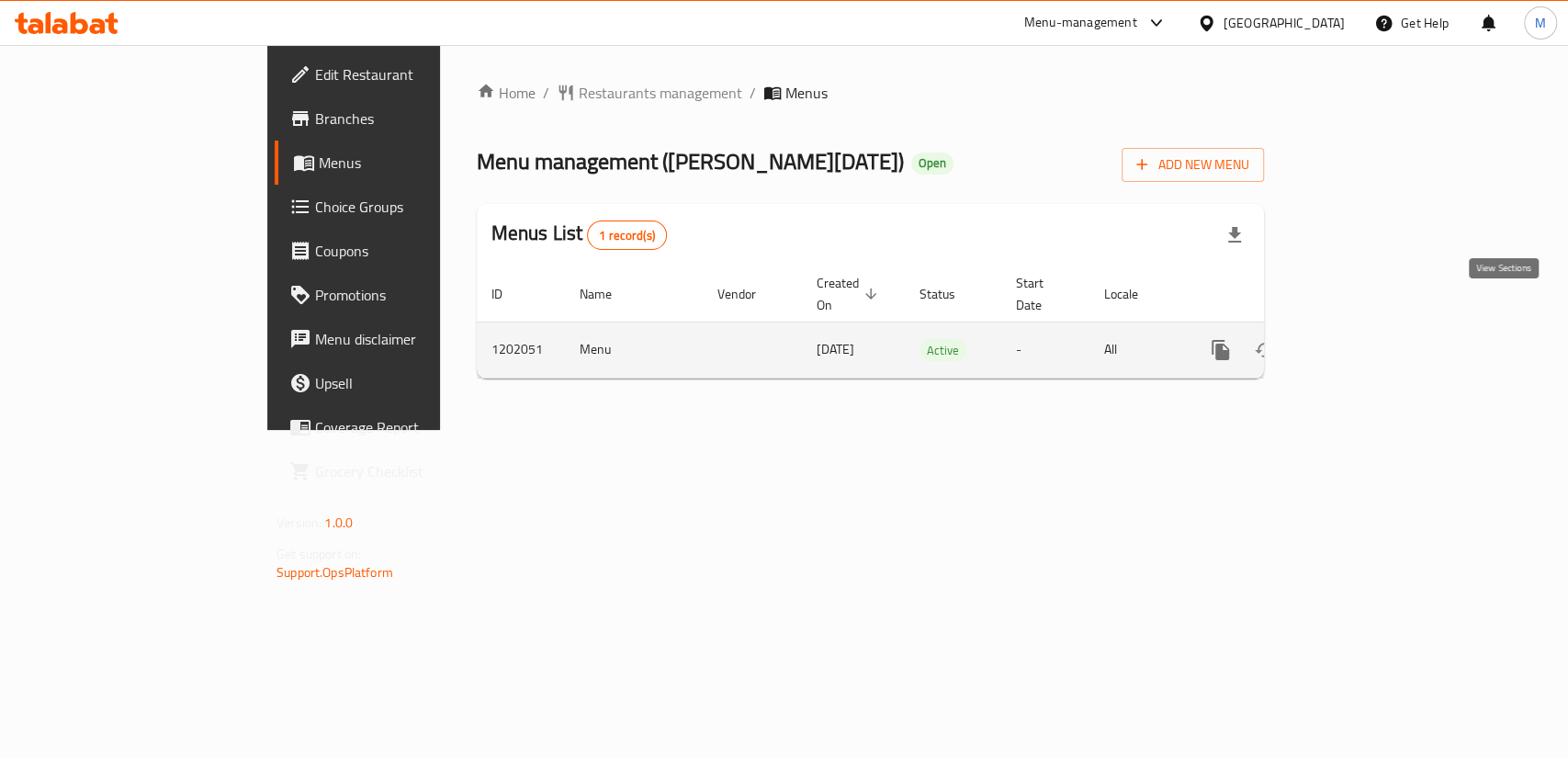
click at [1364, 339] on icon "enhanced table" at bounding box center [1353, 350] width 22 height 22
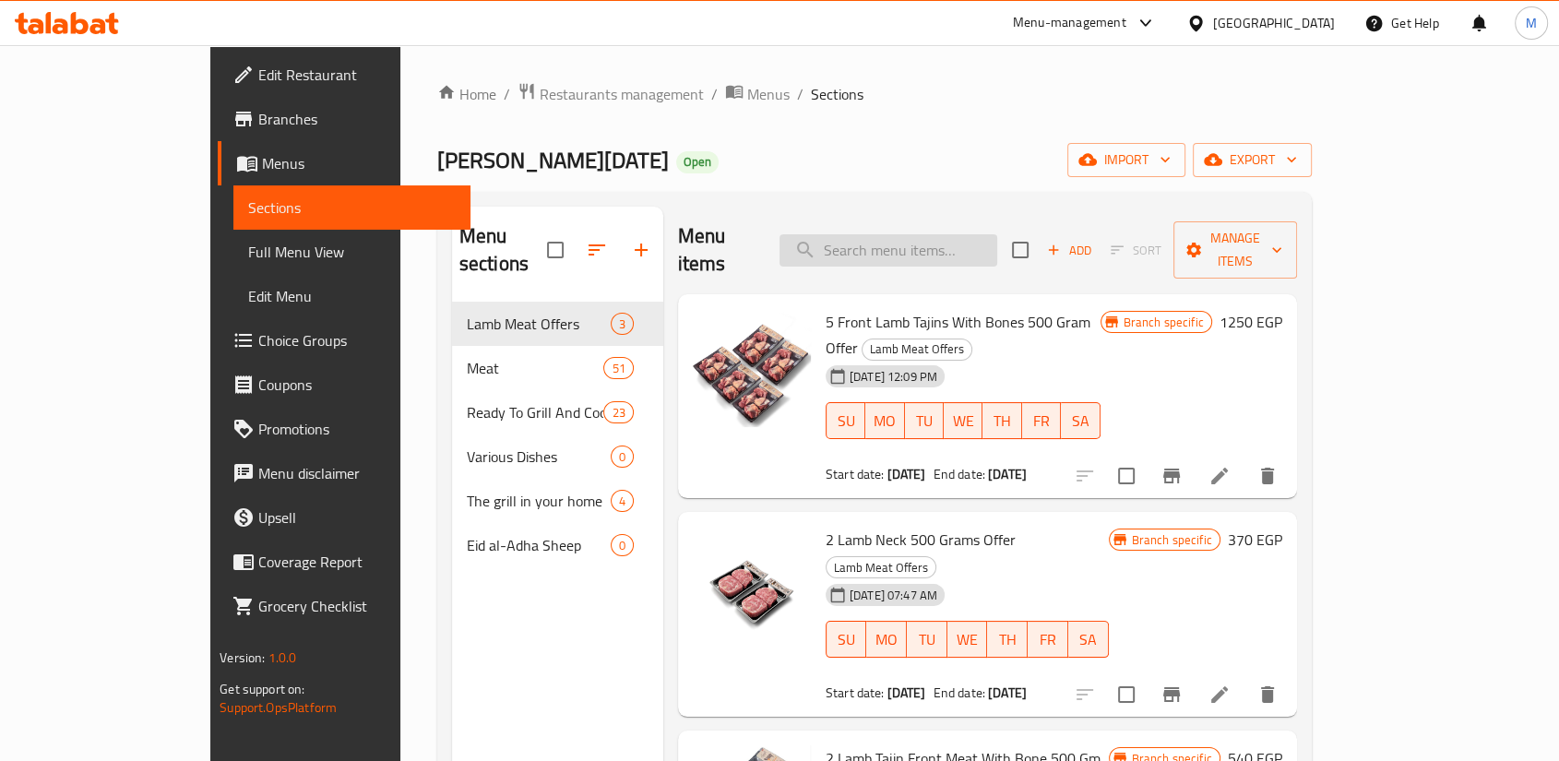
click at [912, 234] on input "search" at bounding box center [889, 250] width 218 height 32
paste input "2 lamb neck 500 grams"
type input "2 lamb neck 500 grams"
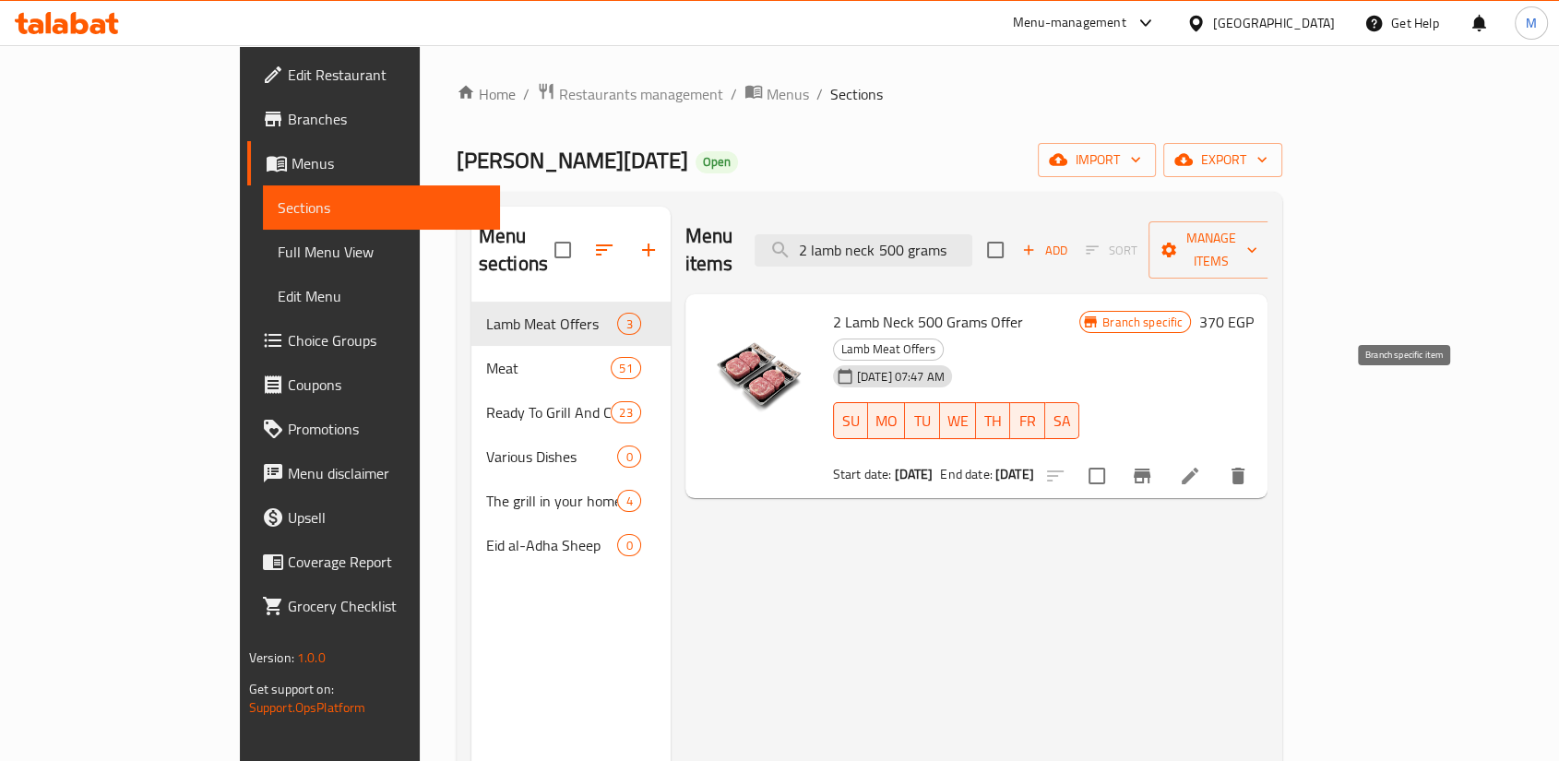
click at [1153, 465] on icon "Branch-specific-item" at bounding box center [1142, 476] width 22 height 22
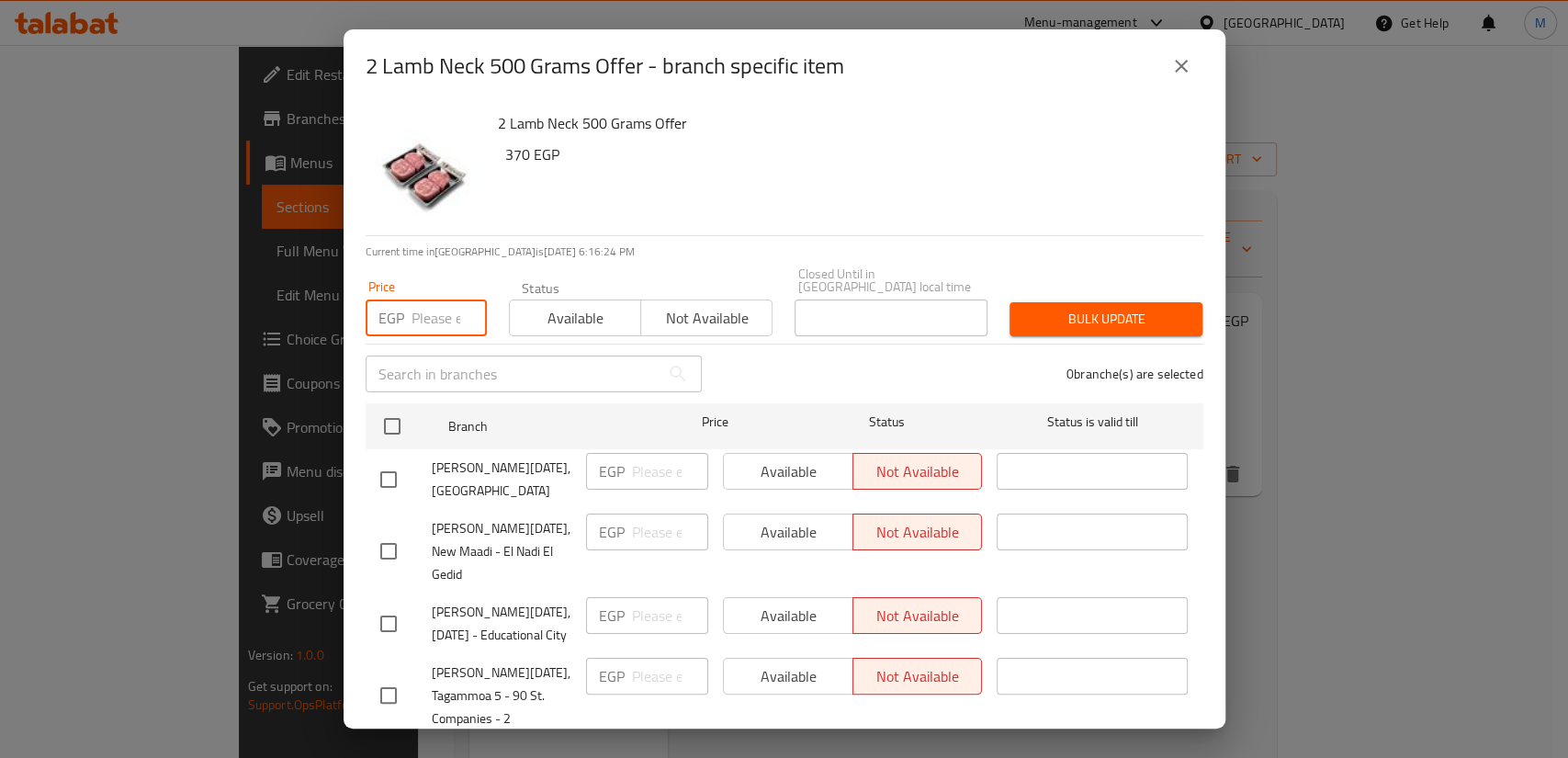
click at [441, 300] on input "number" at bounding box center [449, 318] width 76 height 37
type input "390"
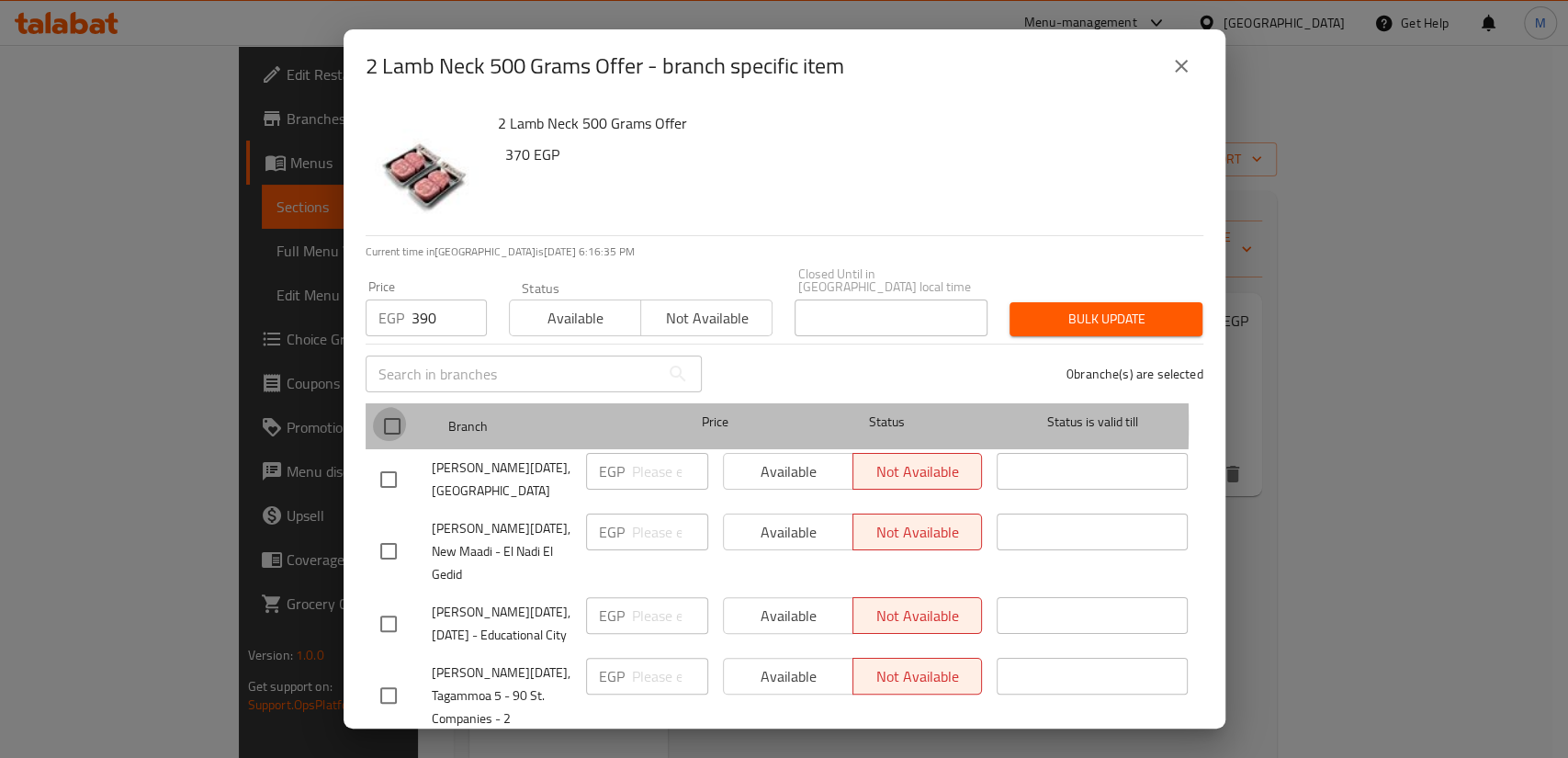
click at [384, 407] on input "checkbox" at bounding box center [392, 426] width 39 height 39
checkbox input "true"
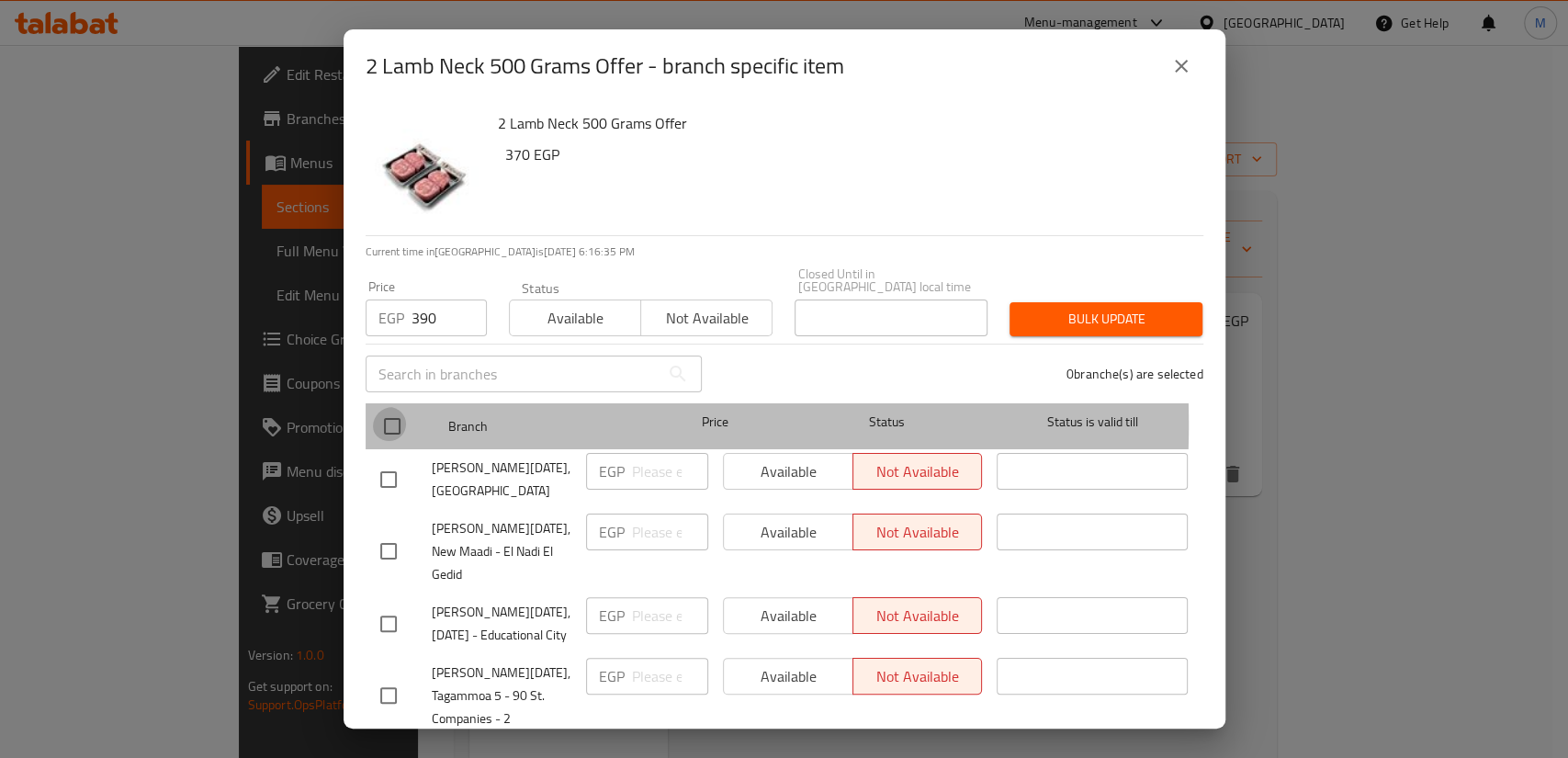
checkbox input "true"
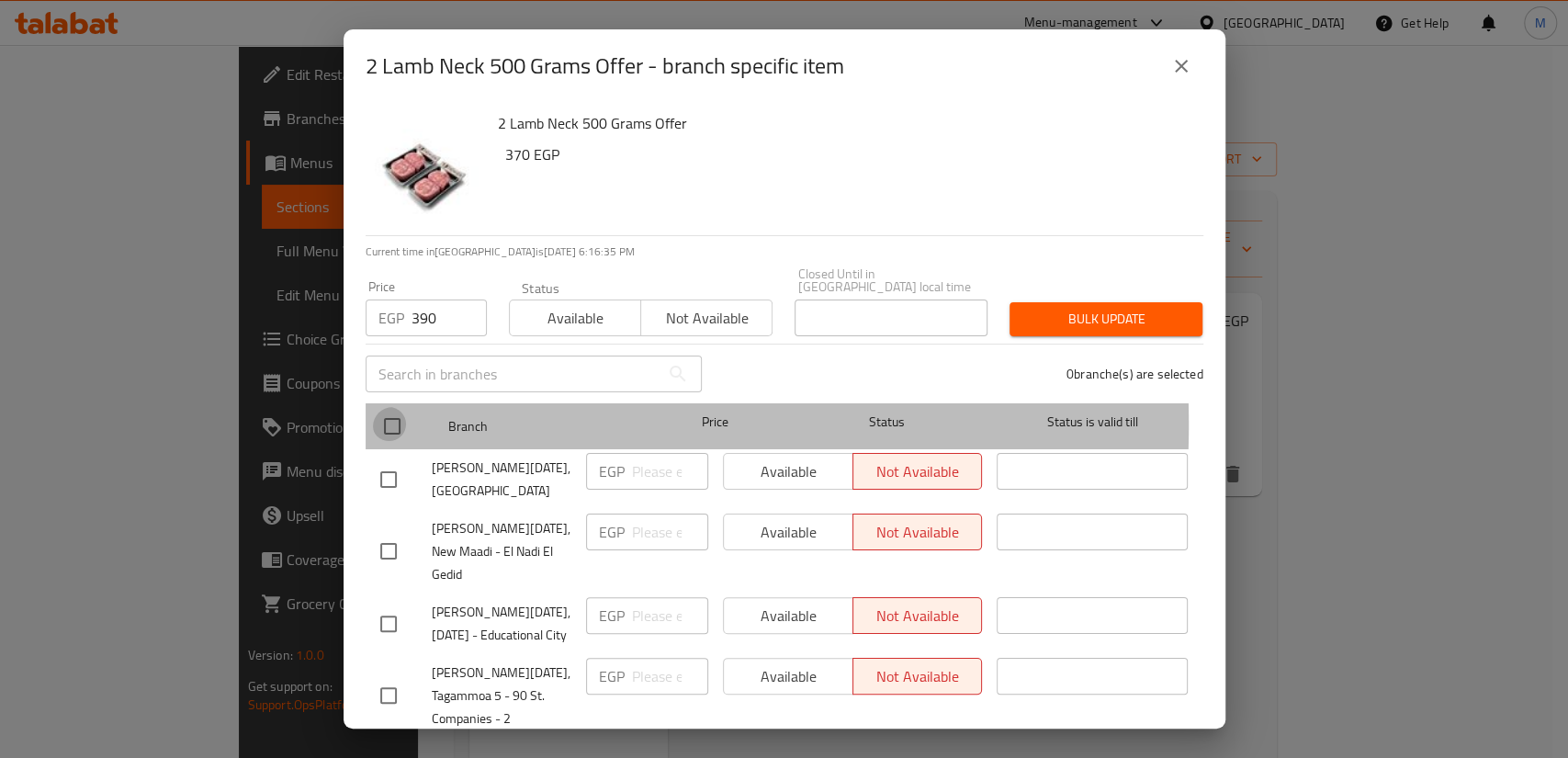
checkbox input "true"
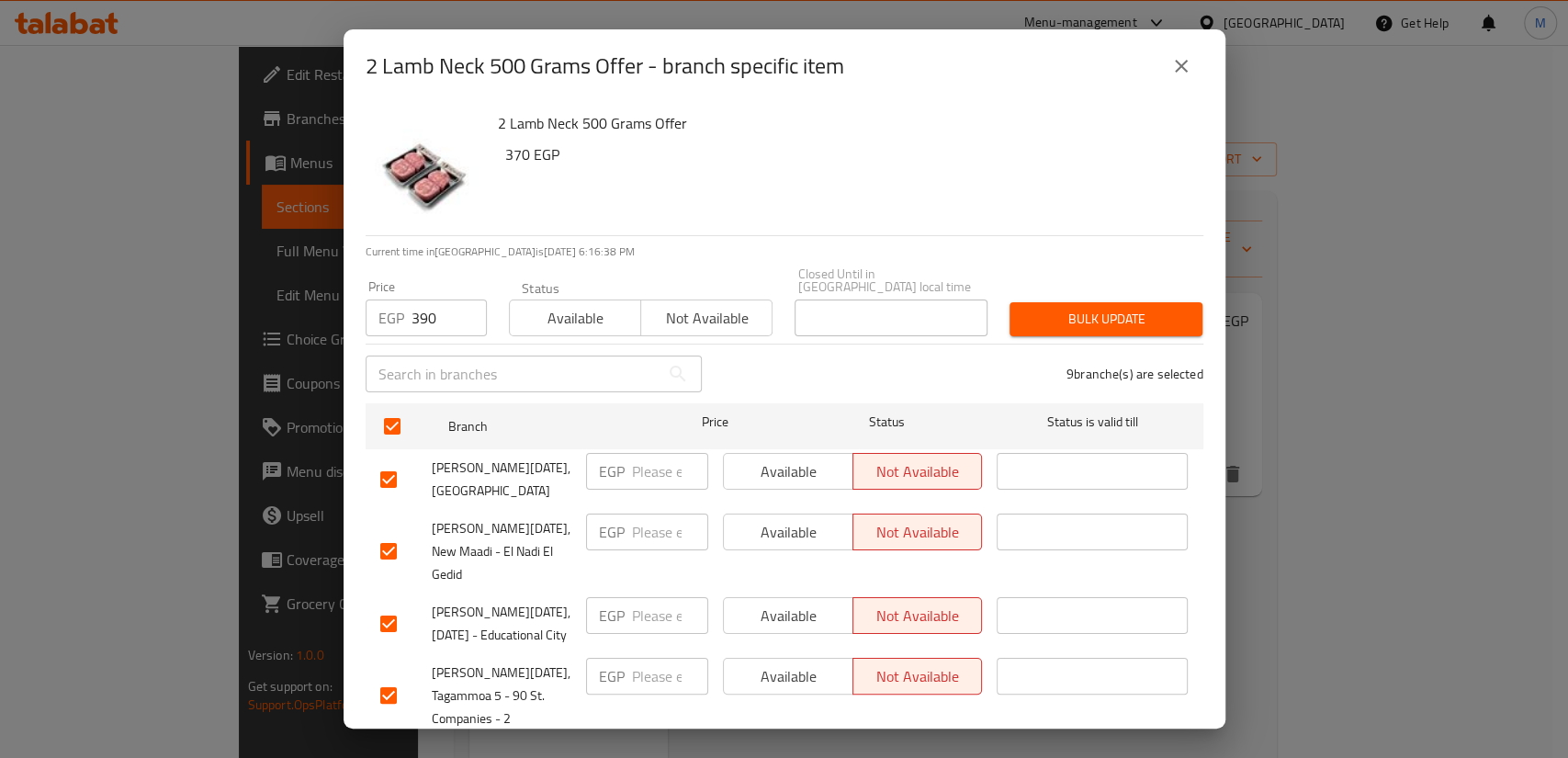
click at [1066, 308] on span "Bulk update" at bounding box center [1106, 319] width 163 height 23
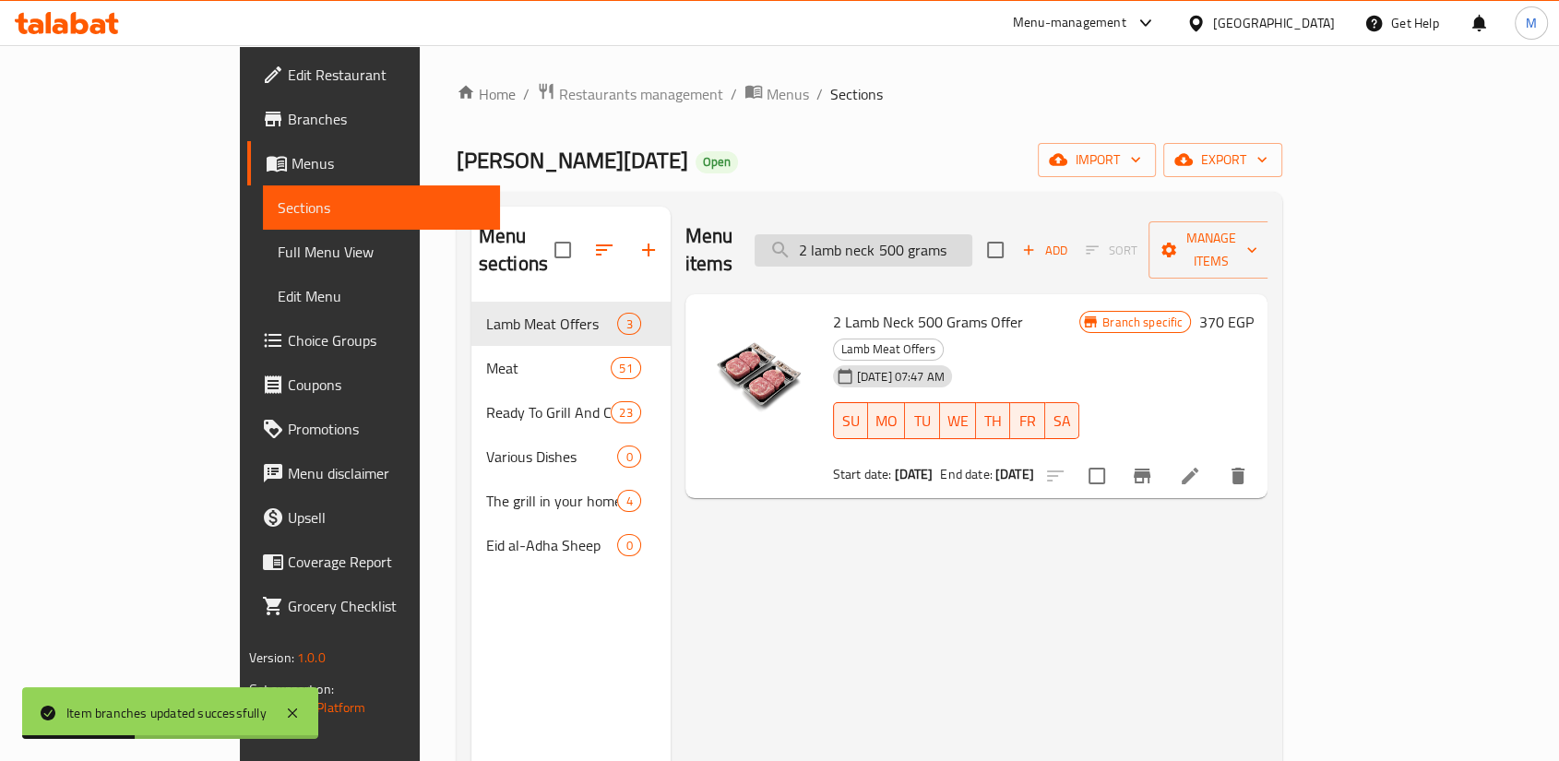
click at [964, 234] on input "2 lamb neck 500 grams" at bounding box center [864, 250] width 218 height 32
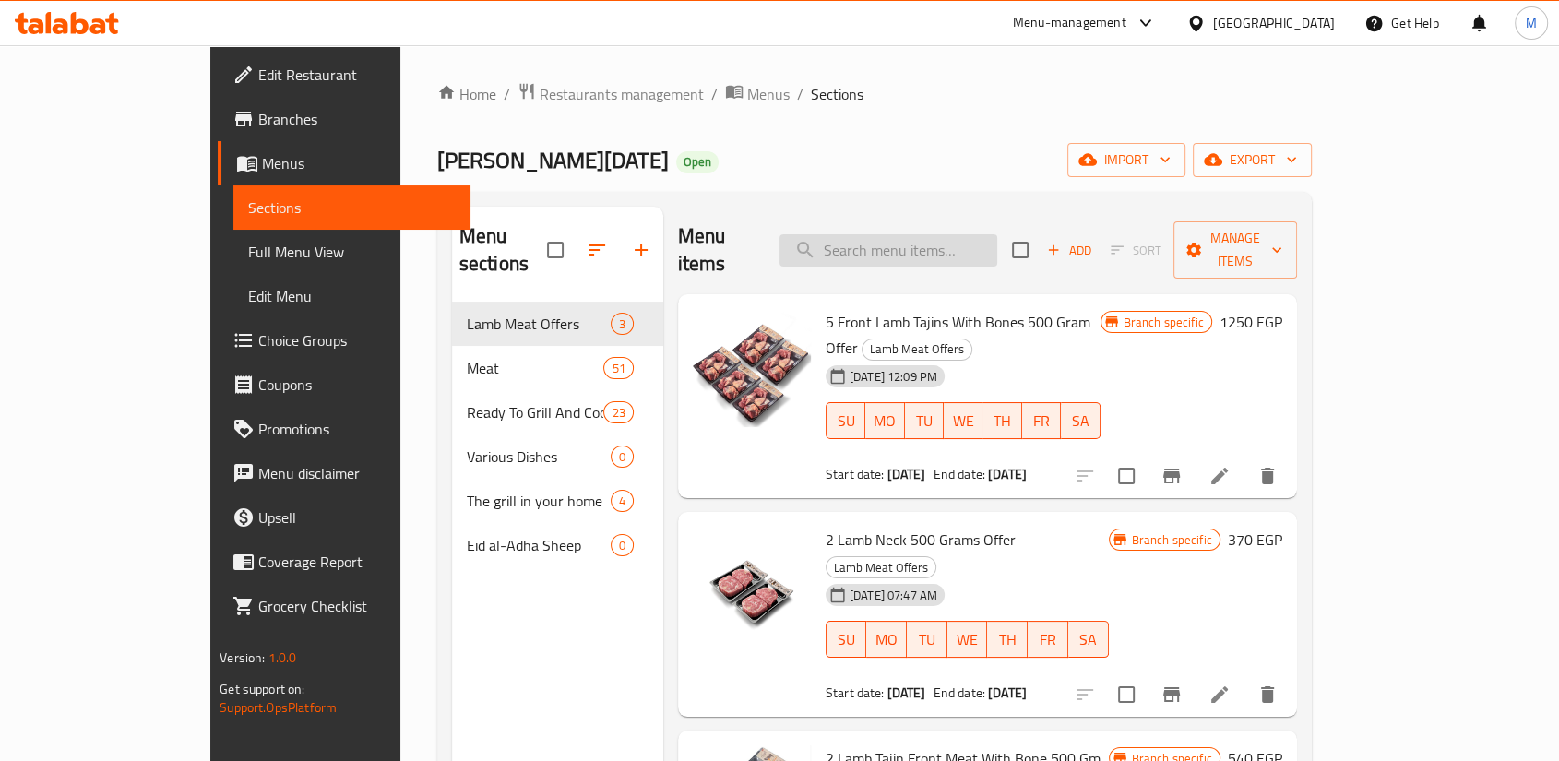
paste input "2 lamb neck 500 grams"
type input "2 lamb neck 500 grams"
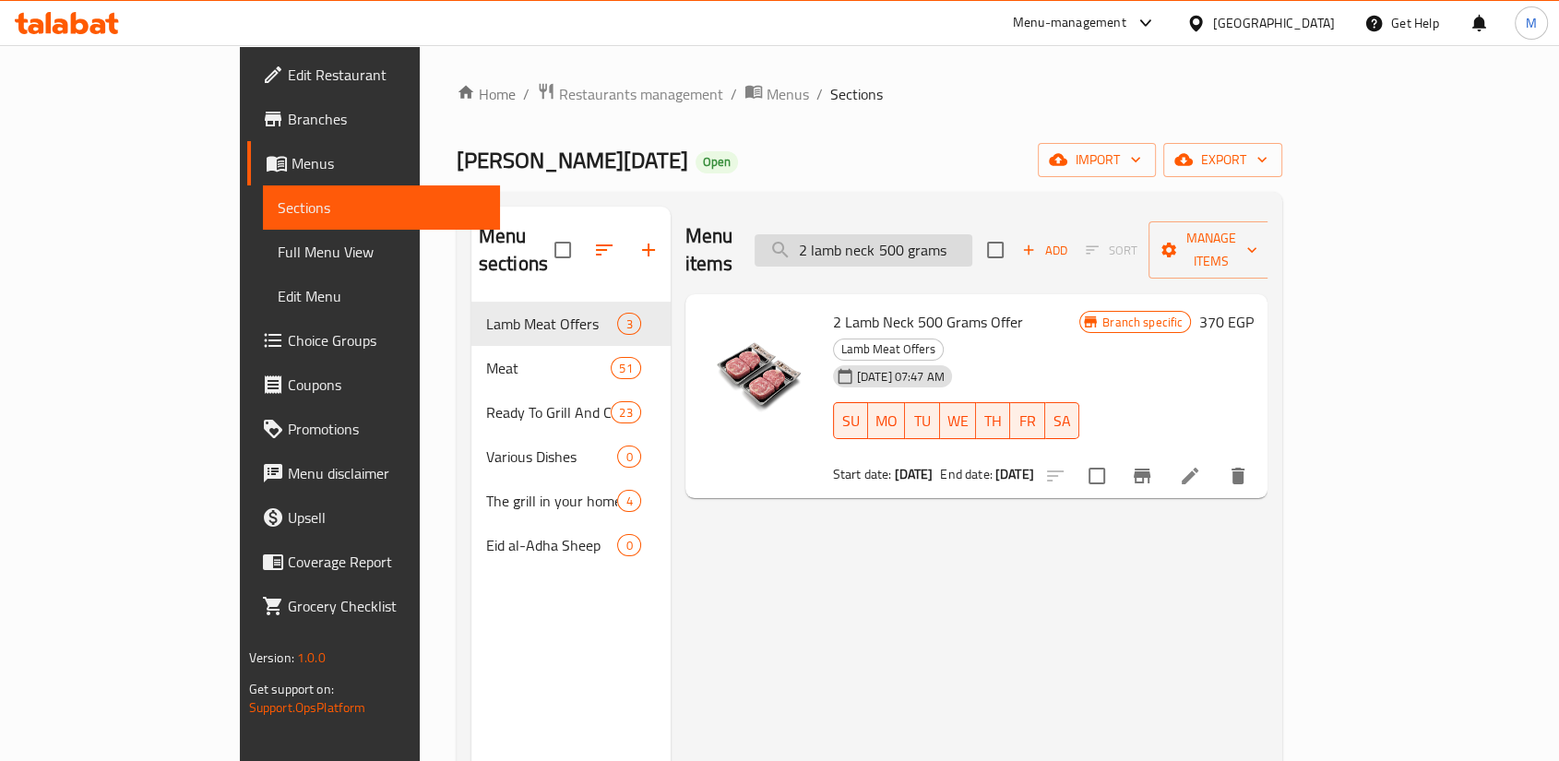
click at [972, 234] on input "2 lamb neck 500 grams" at bounding box center [864, 250] width 218 height 32
click at [292, 153] on span "Menus" at bounding box center [389, 163] width 194 height 22
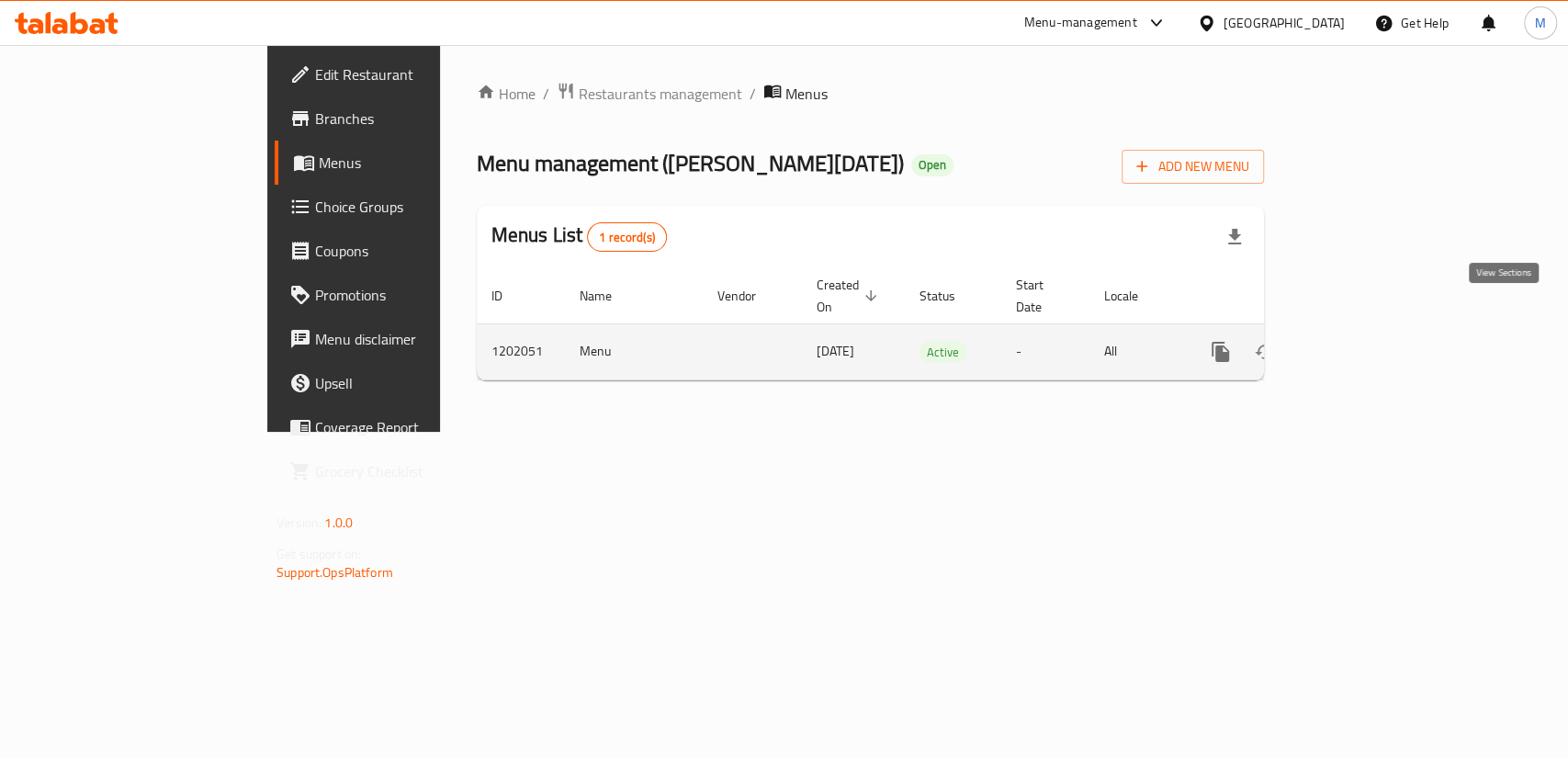
click at [1375, 330] on link "enhanced table" at bounding box center [1353, 352] width 44 height 44
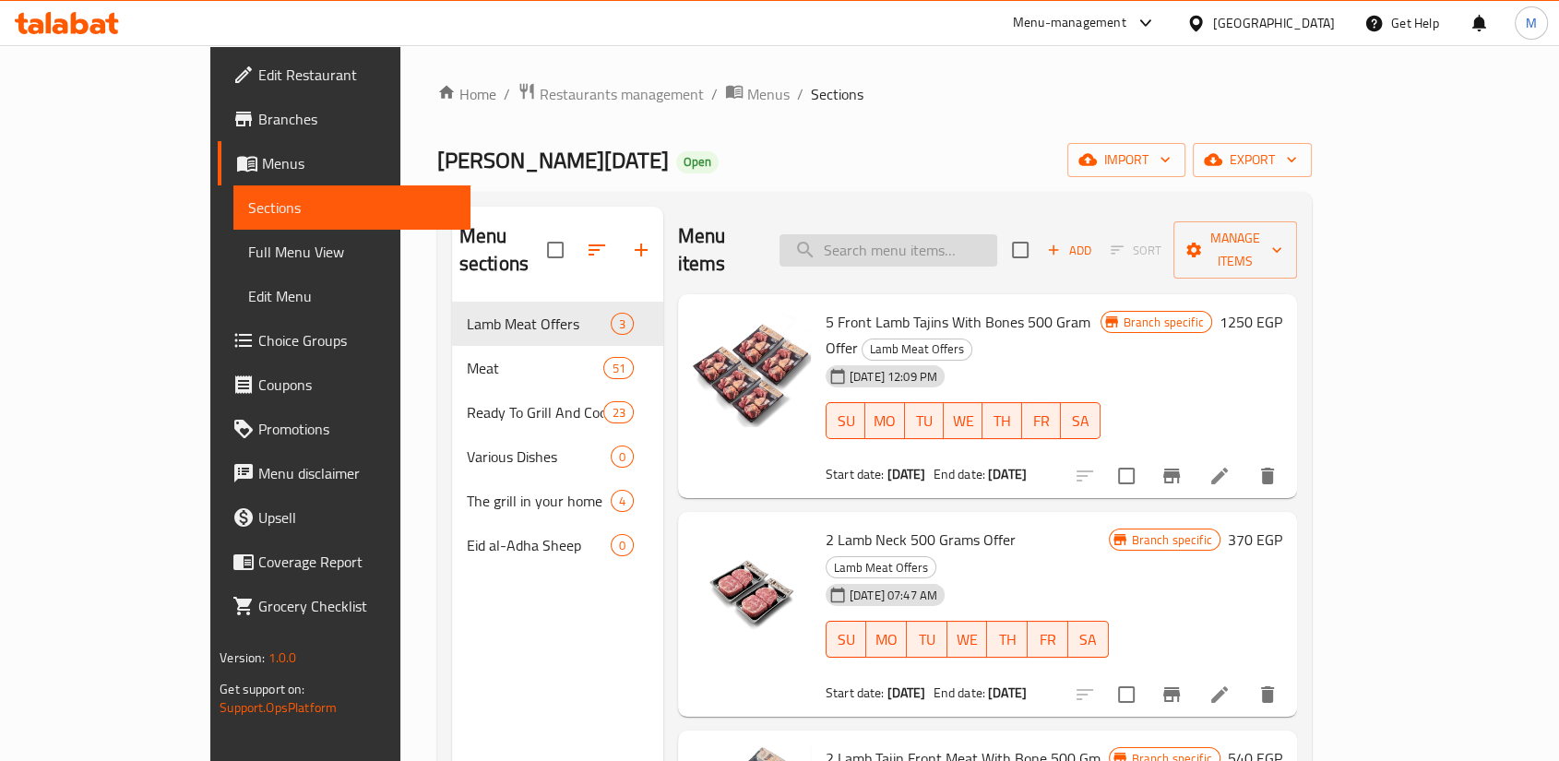
paste input "2 lamb neck 500 grams"
click at [997, 234] on input "2 lamb neck 500 grams" at bounding box center [889, 250] width 218 height 32
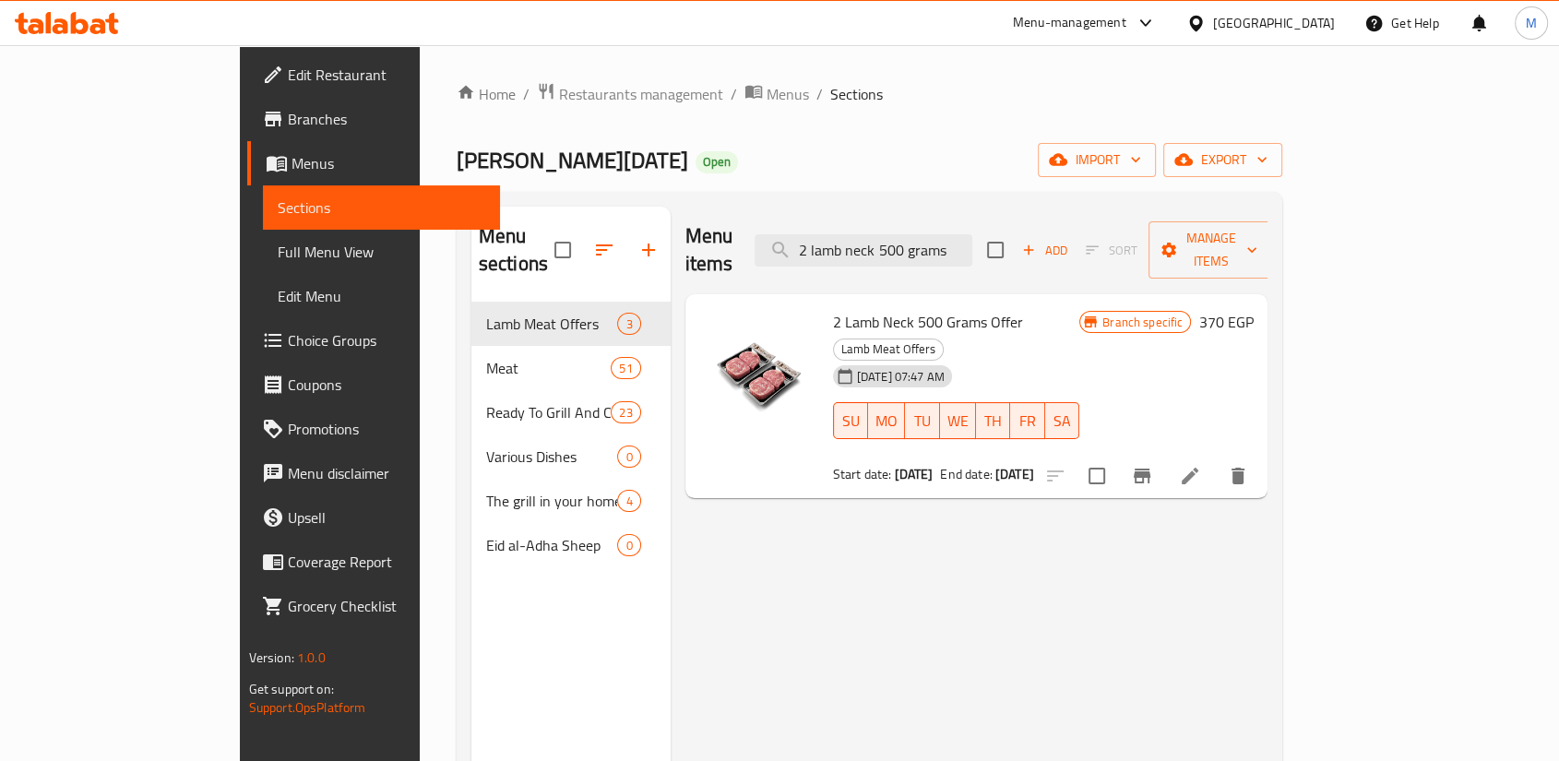
type input "2 lamb neck 500 grams"
click at [288, 374] on span "Coupons" at bounding box center [386, 385] width 197 height 22
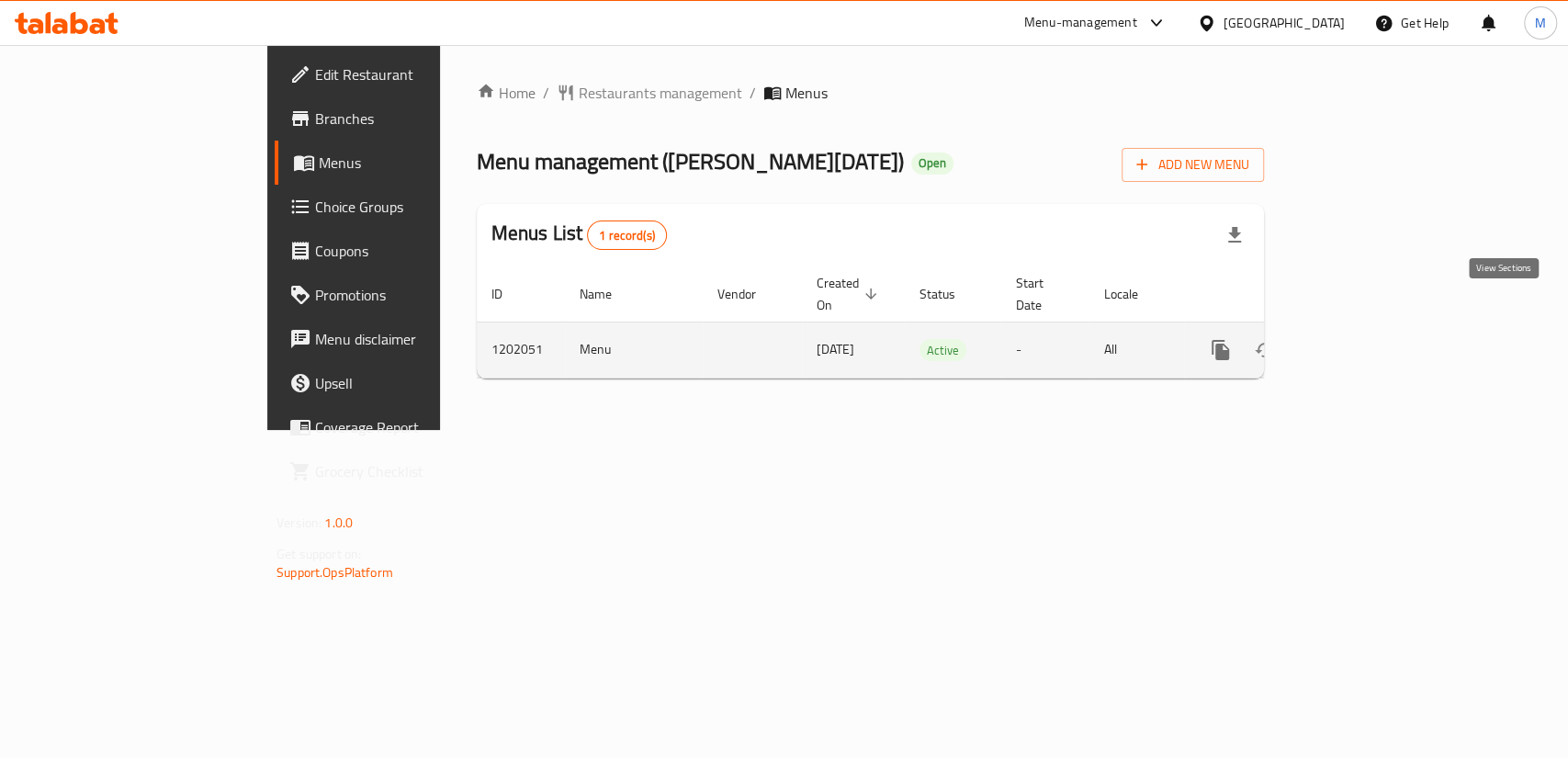
click at [1364, 339] on icon "enhanced table" at bounding box center [1353, 350] width 22 height 22
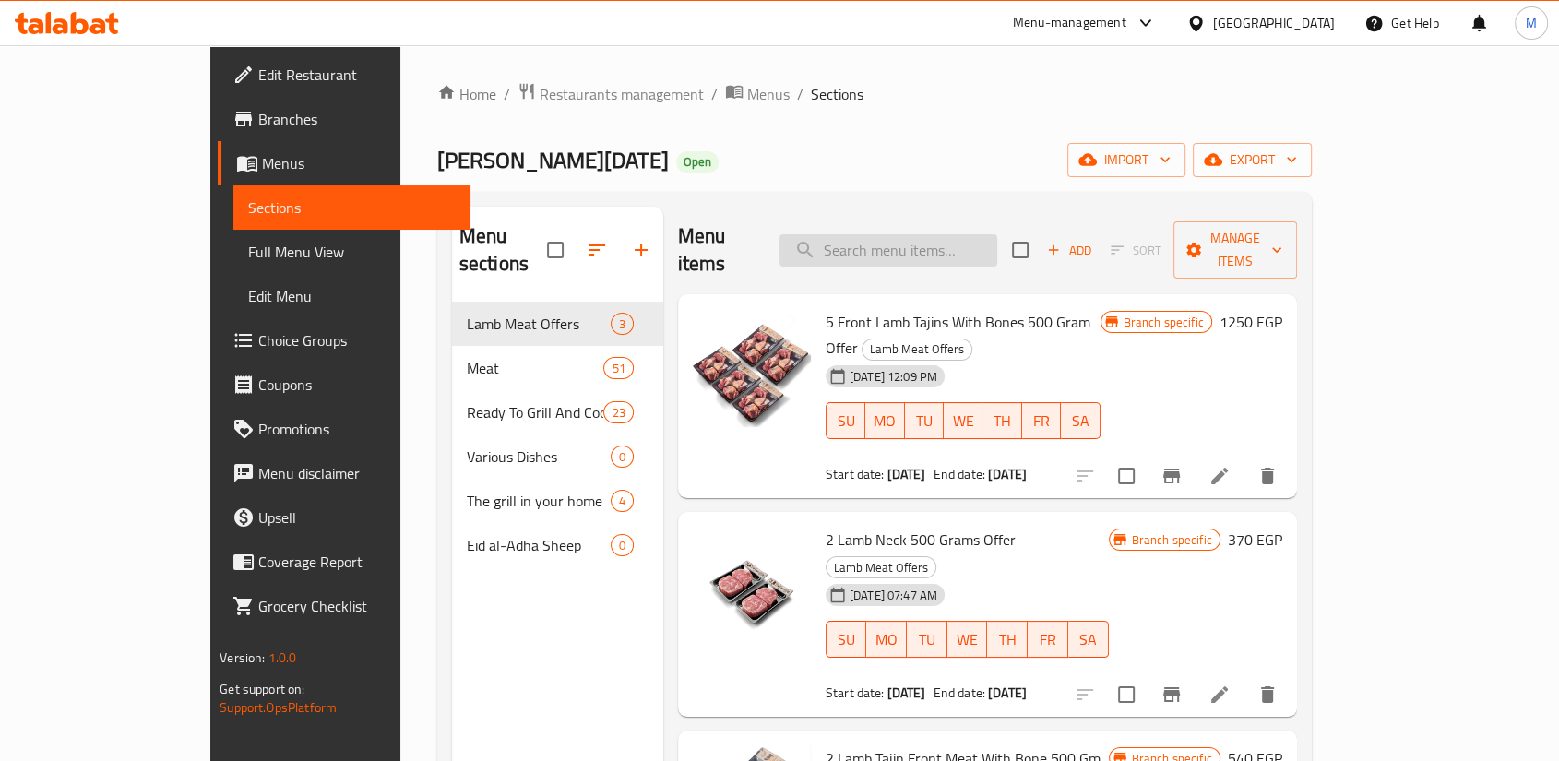
paste input "669078"
click at [900, 234] on input "669078" at bounding box center [889, 250] width 218 height 32
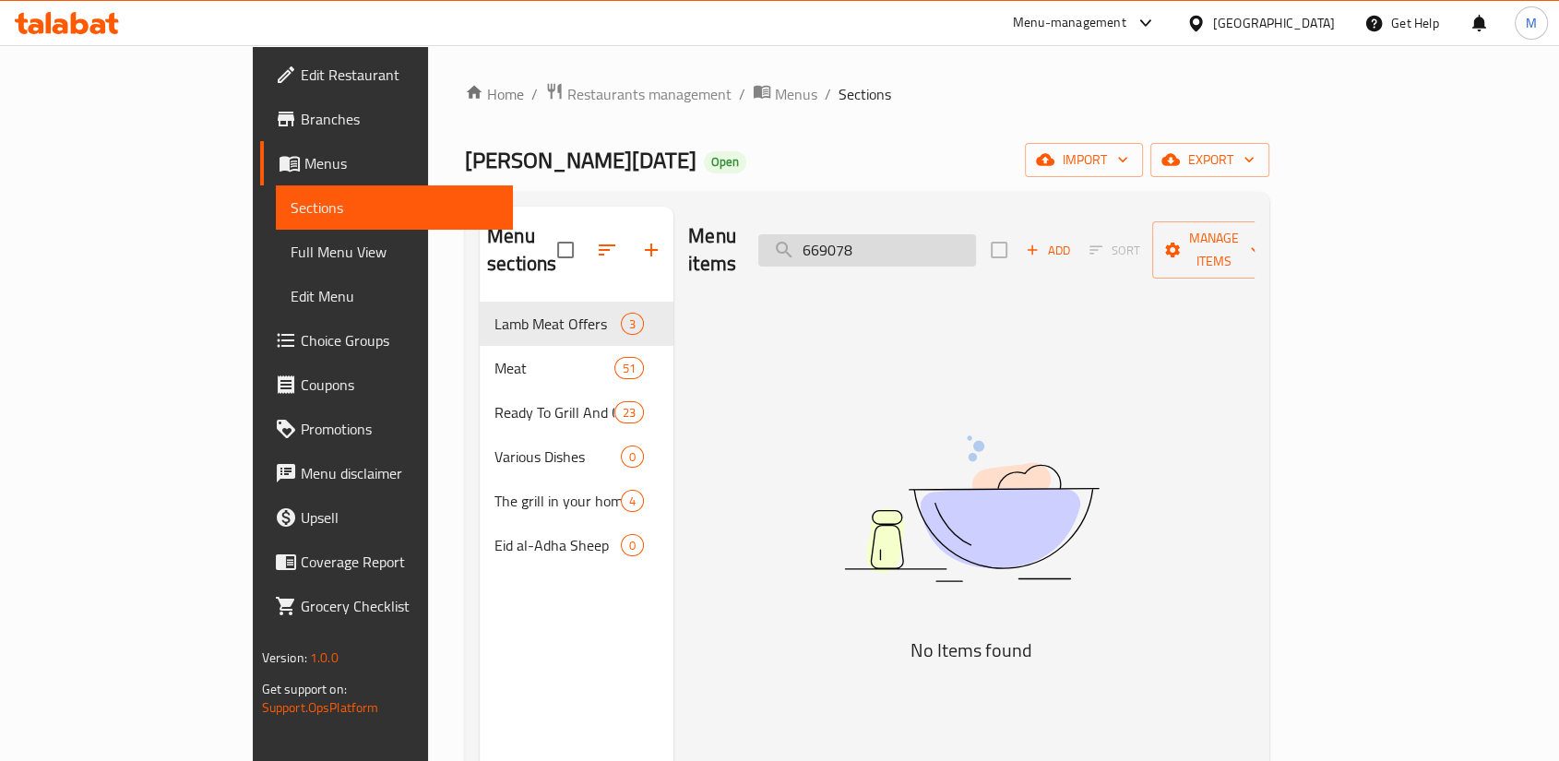
click at [952, 234] on input "669078" at bounding box center [867, 250] width 218 height 32
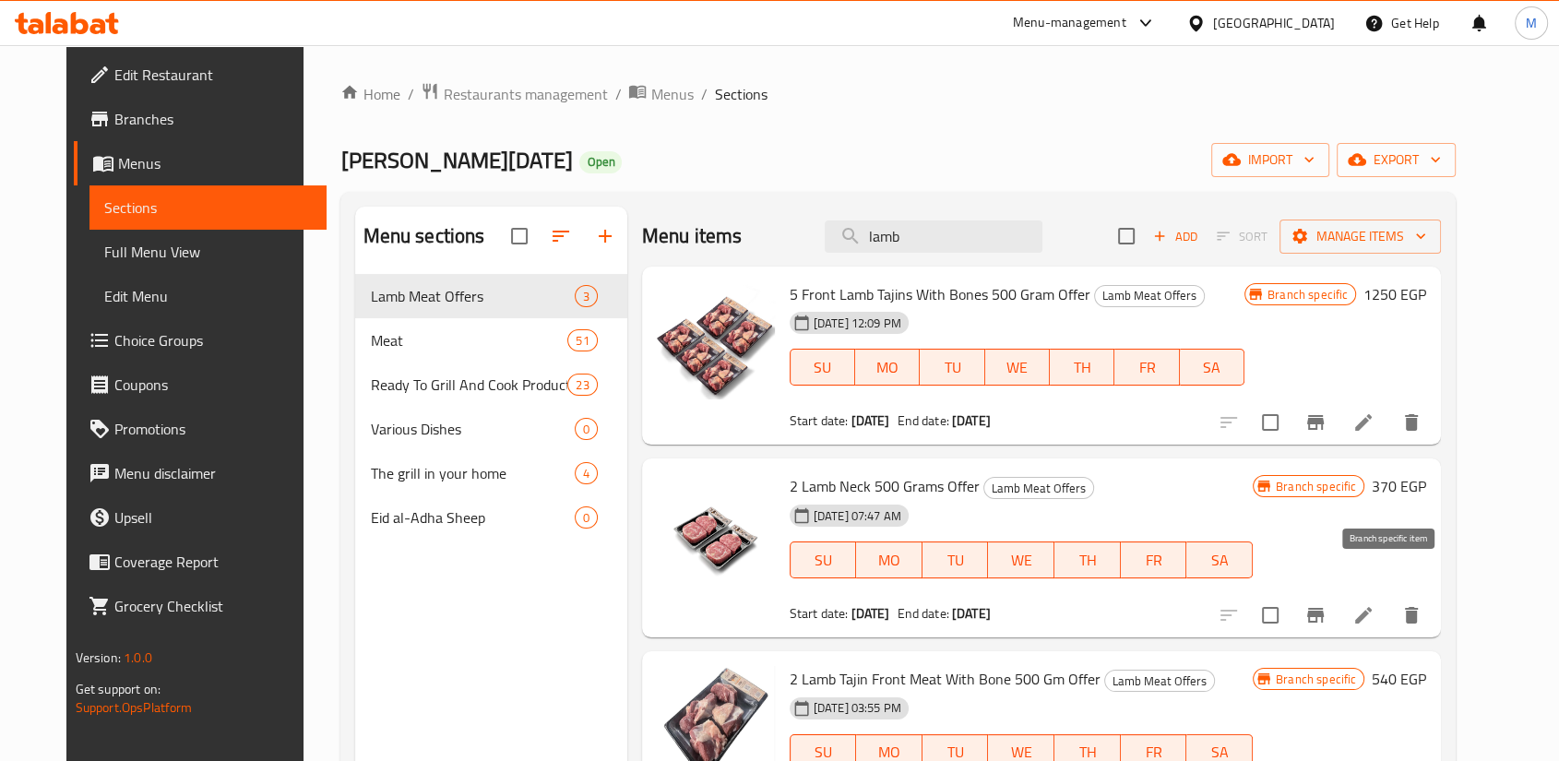
type input "lamb"
click at [1324, 608] on icon "Branch-specific-item" at bounding box center [1315, 615] width 17 height 15
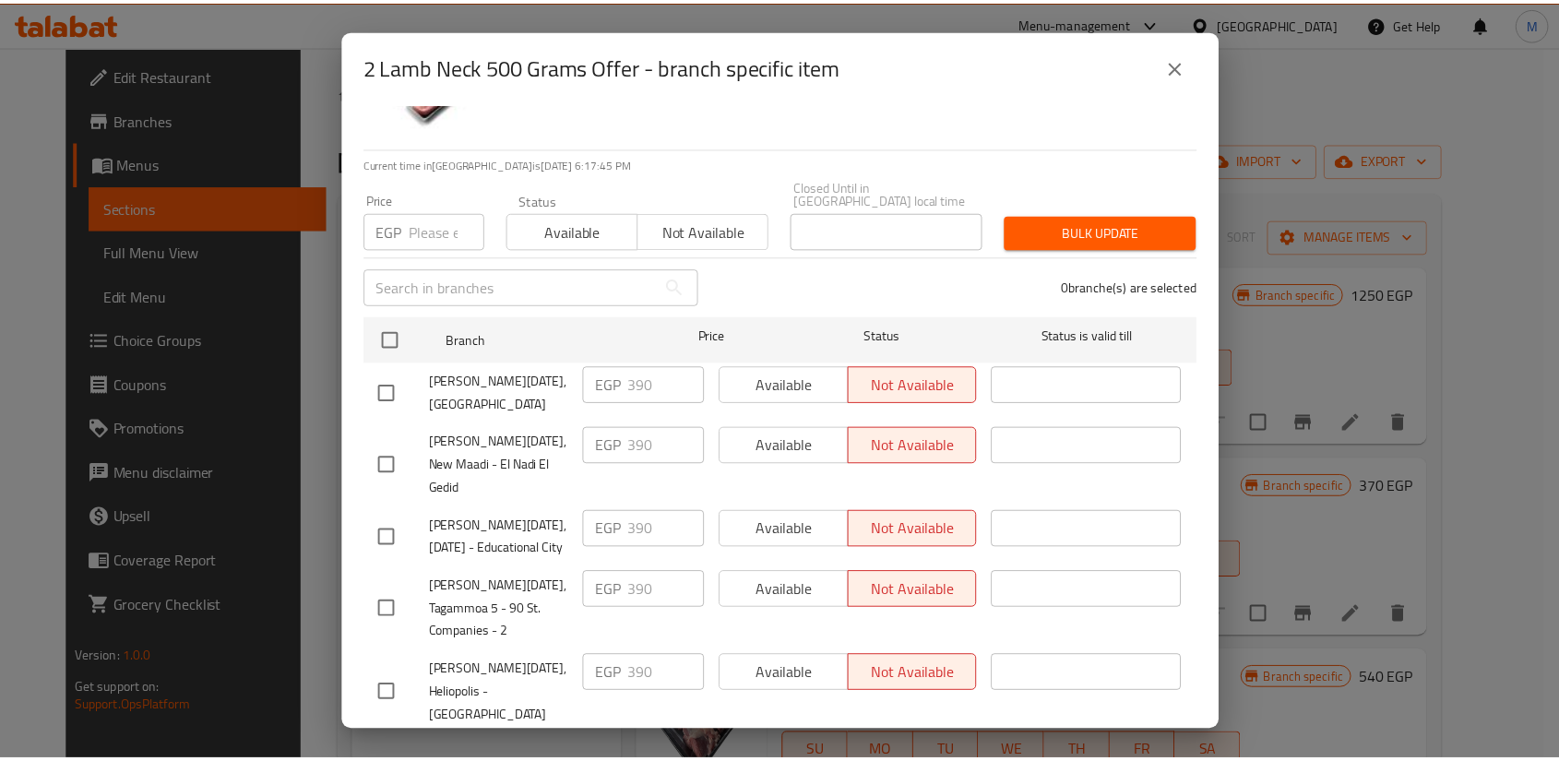
scroll to position [102, 0]
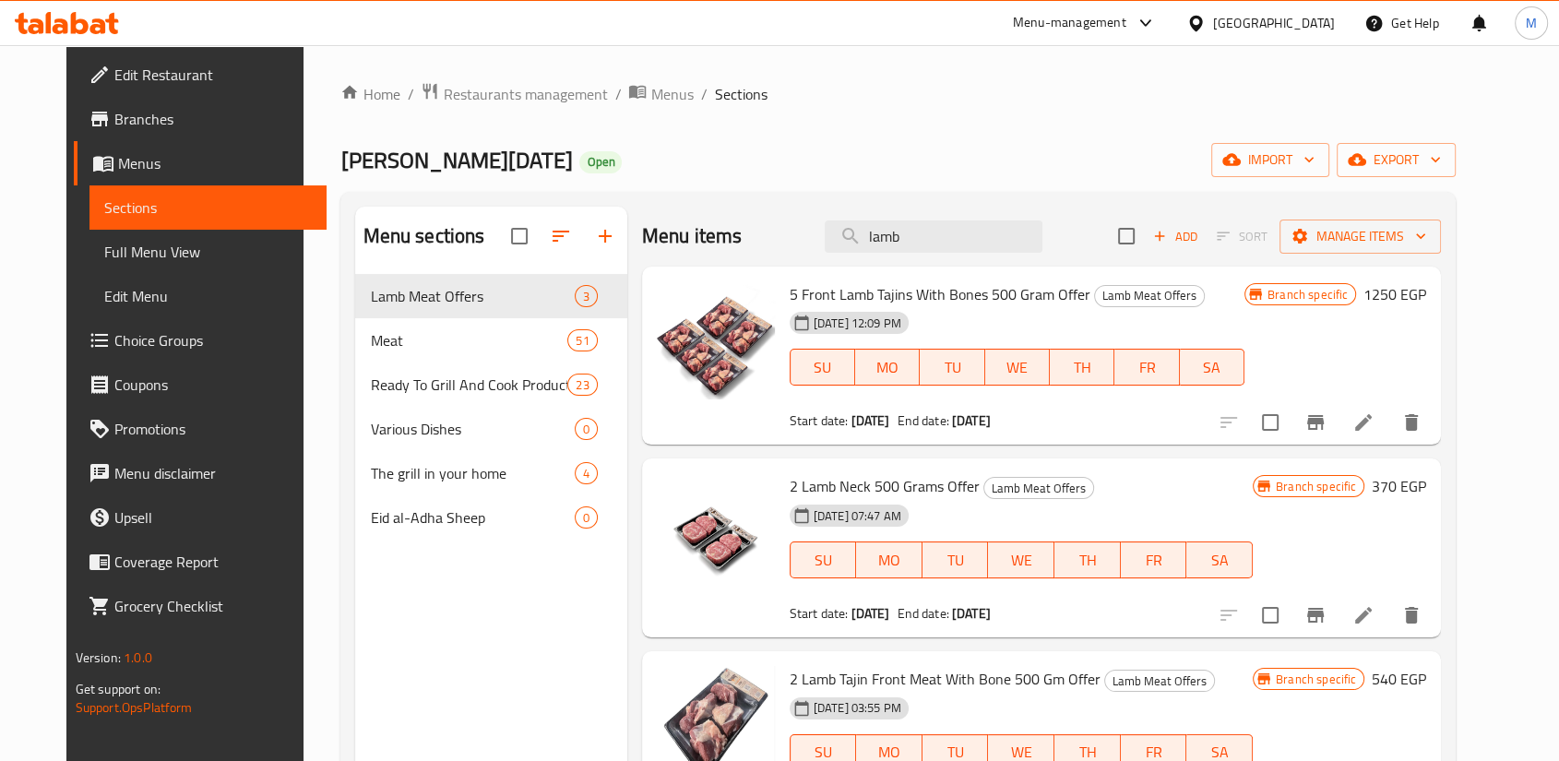
click at [840, 472] on span "2 Lamb Neck 500 Grams Offer" at bounding box center [885, 486] width 190 height 28
copy h6 "2 Lamb Neck 500 Grams Offer"
click at [1375, 604] on icon at bounding box center [1364, 615] width 22 height 22
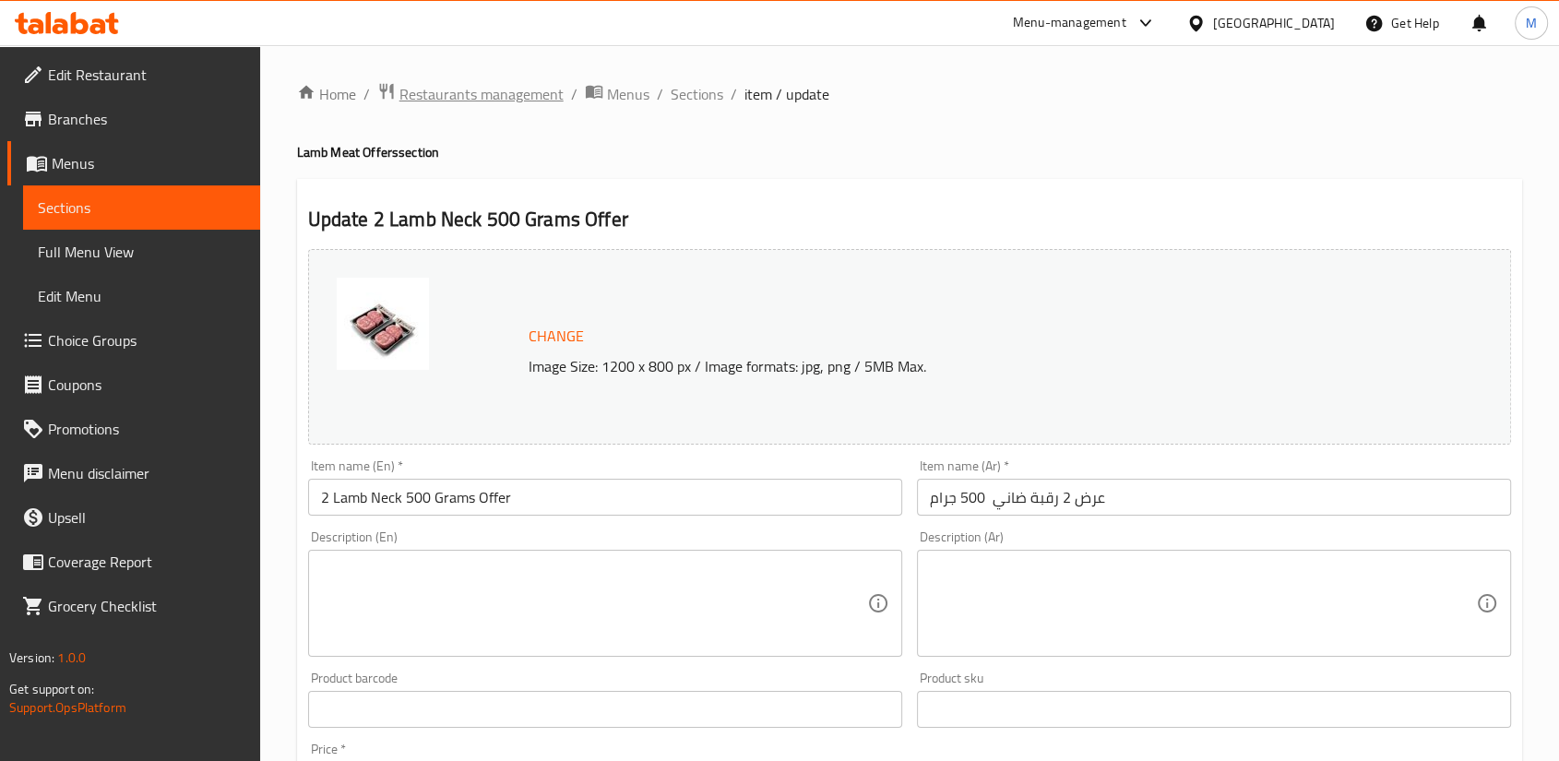
click at [487, 91] on span "Restaurants management" at bounding box center [481, 94] width 164 height 22
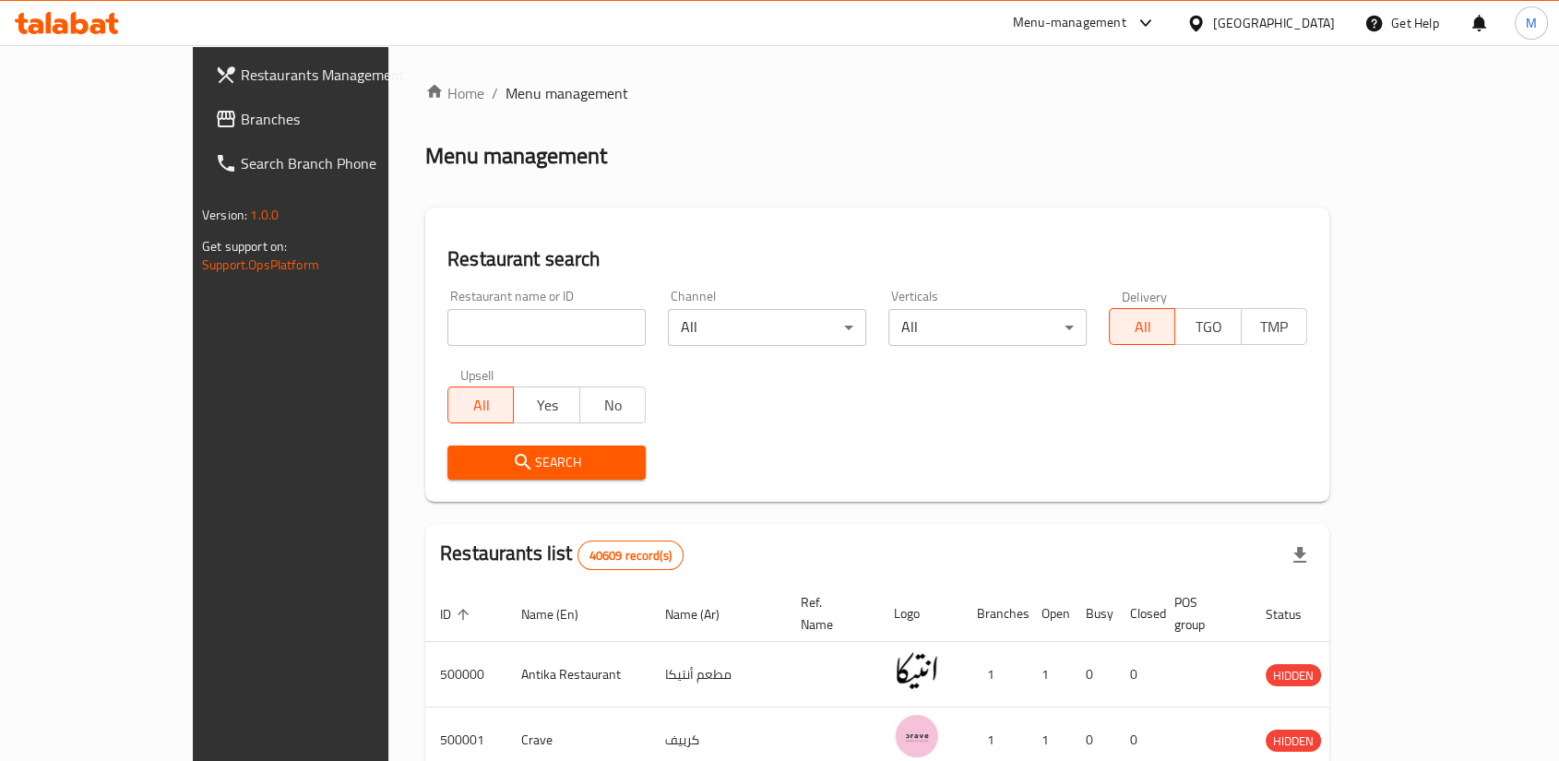
click at [447, 309] on input "search" at bounding box center [546, 327] width 198 height 37
paste input "669078"
type input "669078"
click button "Search" at bounding box center [546, 463] width 198 height 34
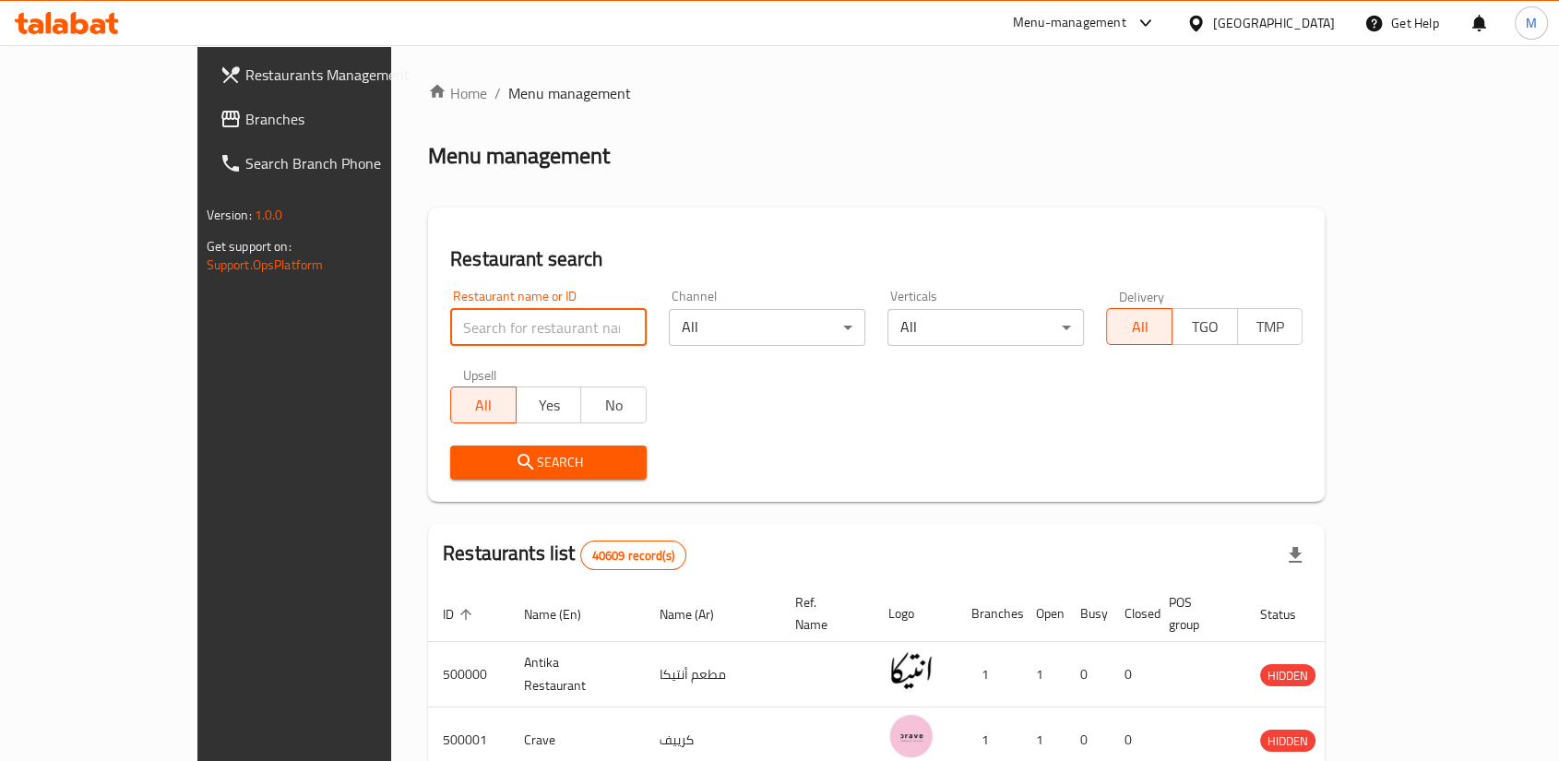
click at [481, 309] on input "search" at bounding box center [548, 327] width 197 height 37
paste input "669078"
type input "669078"
click at [556, 451] on span "Search" at bounding box center [548, 462] width 167 height 23
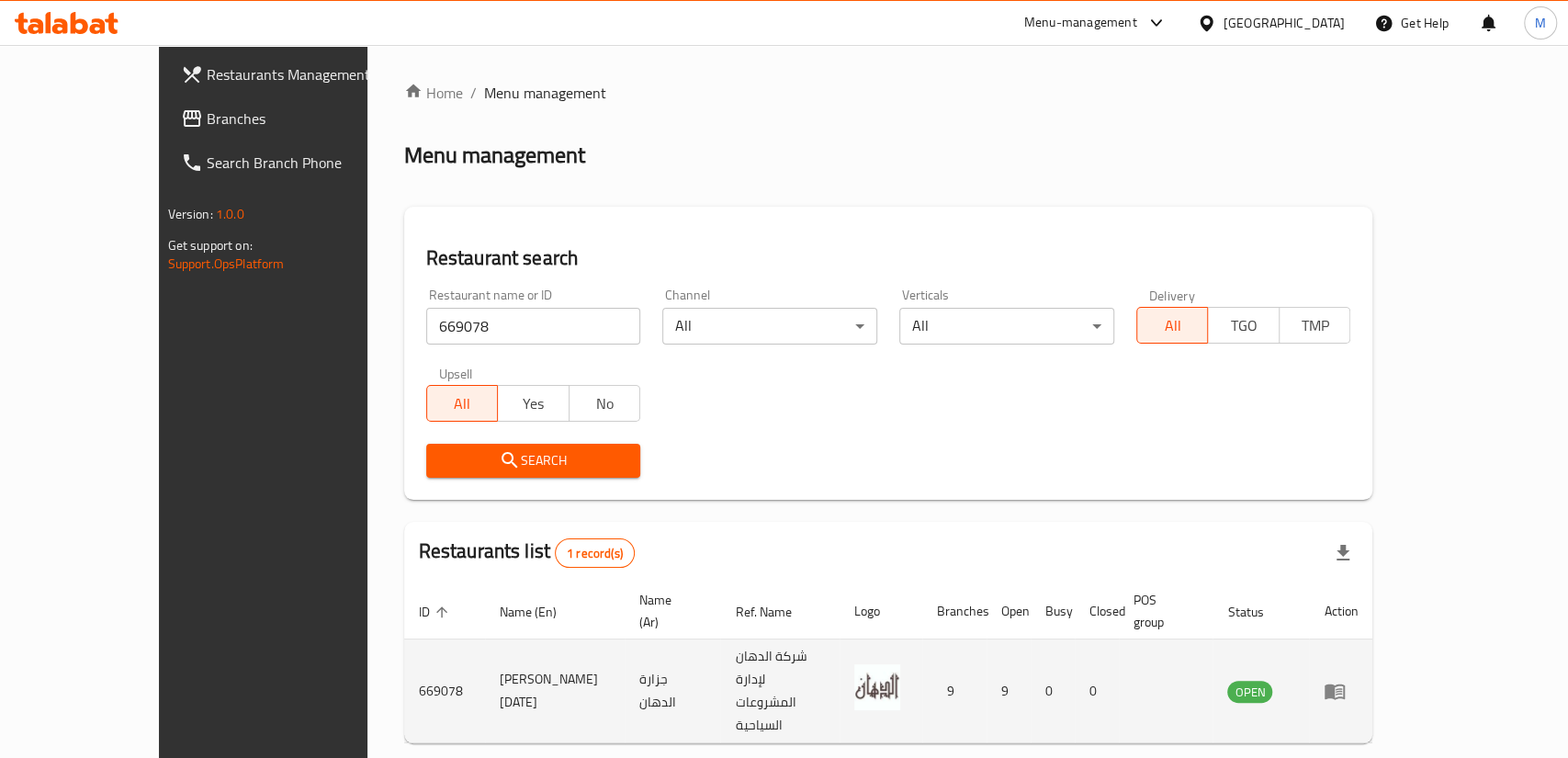
click at [1372, 639] on td "enhanced table" at bounding box center [1341, 691] width 64 height 104
click at [1345, 684] on icon "enhanced table" at bounding box center [1334, 692] width 20 height 16
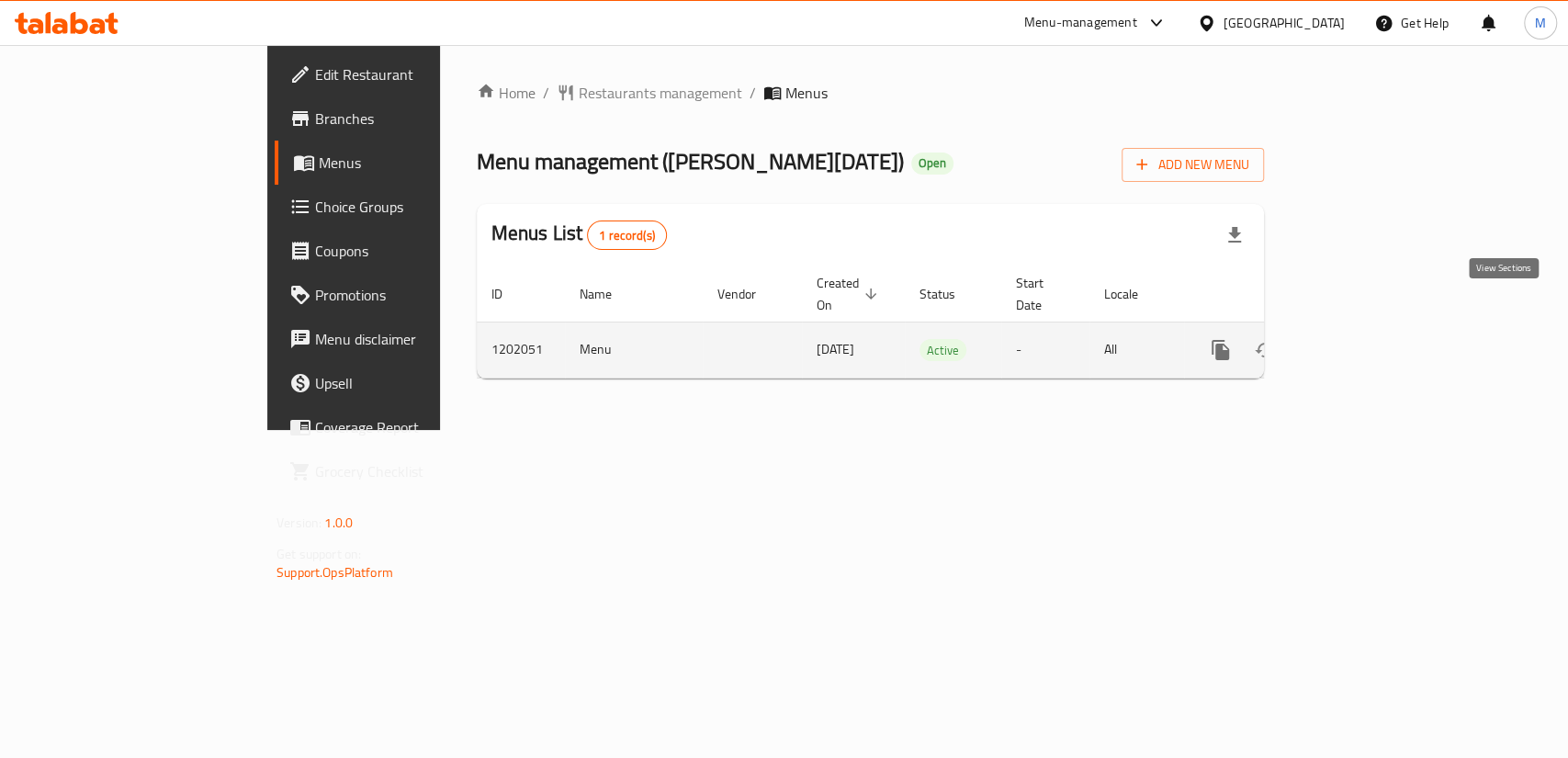
click at [1361, 342] on icon "enhanced table" at bounding box center [1353, 350] width 17 height 17
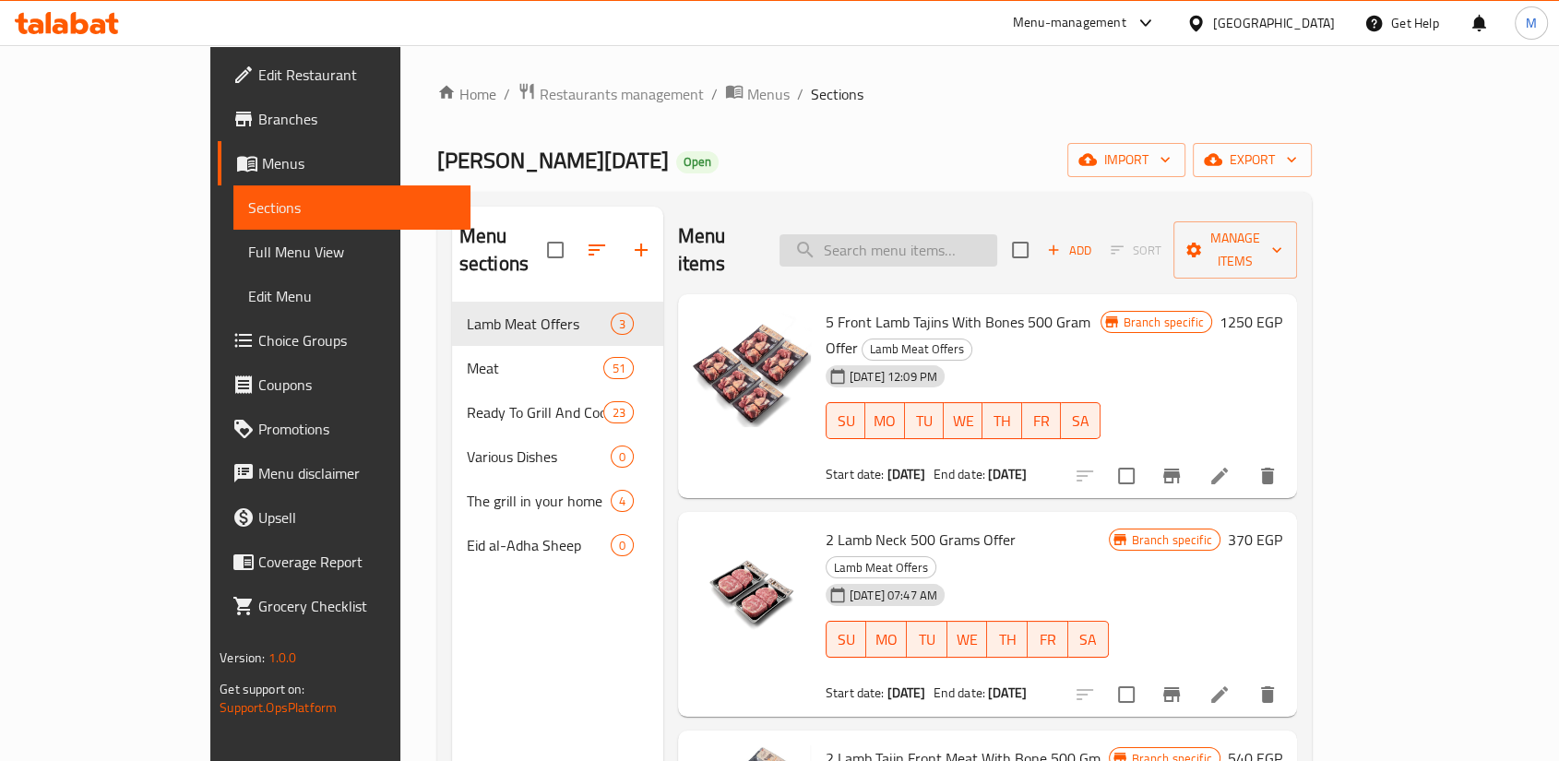
paste input "2 Lamb Neck 500 Grams Offer"
click at [915, 234] on input "search" at bounding box center [889, 250] width 218 height 32
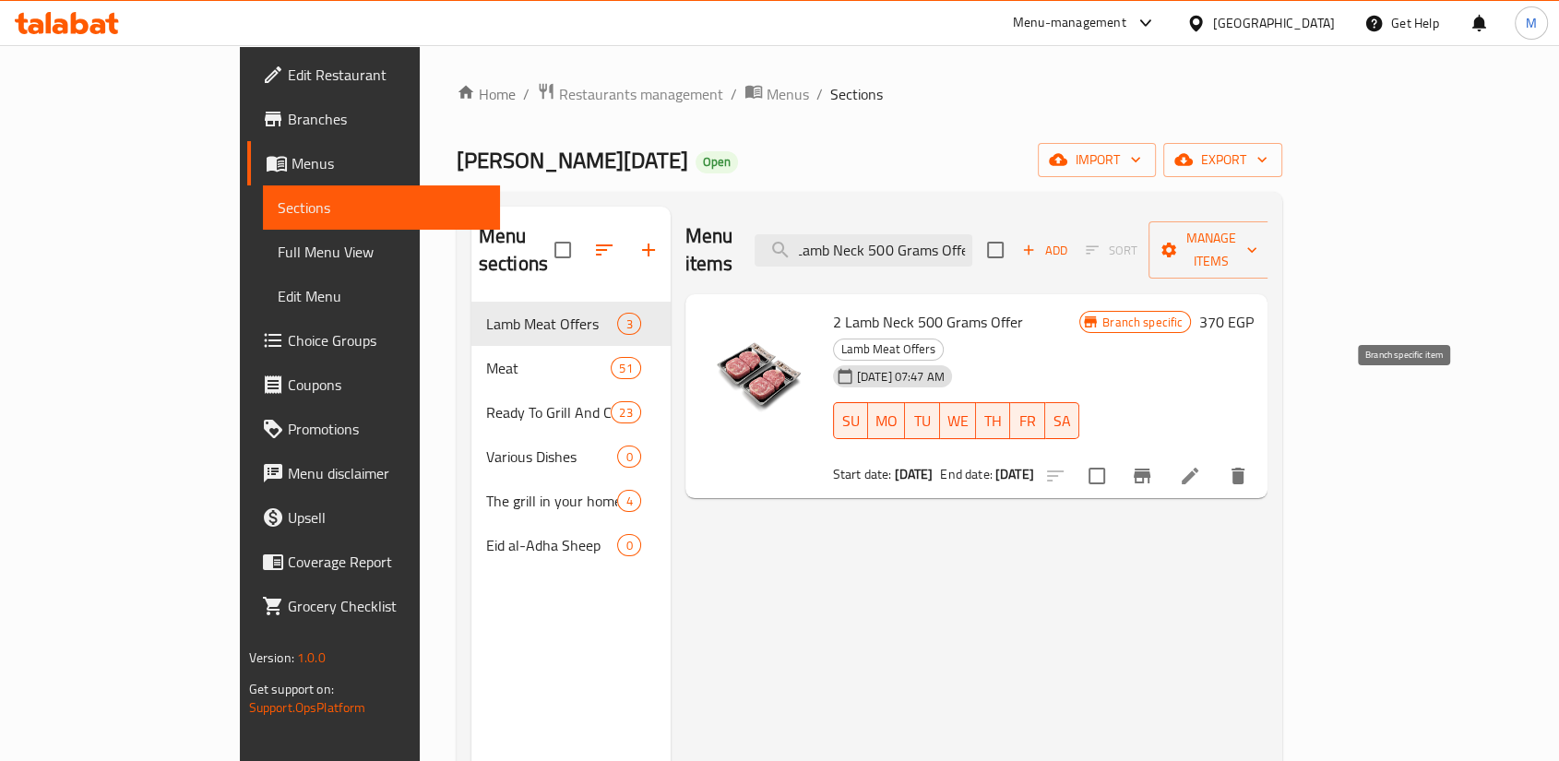
type input "2 Lamb Neck 500 Grams Offer"
click at [1153, 465] on icon "Branch-specific-item" at bounding box center [1142, 476] width 22 height 22
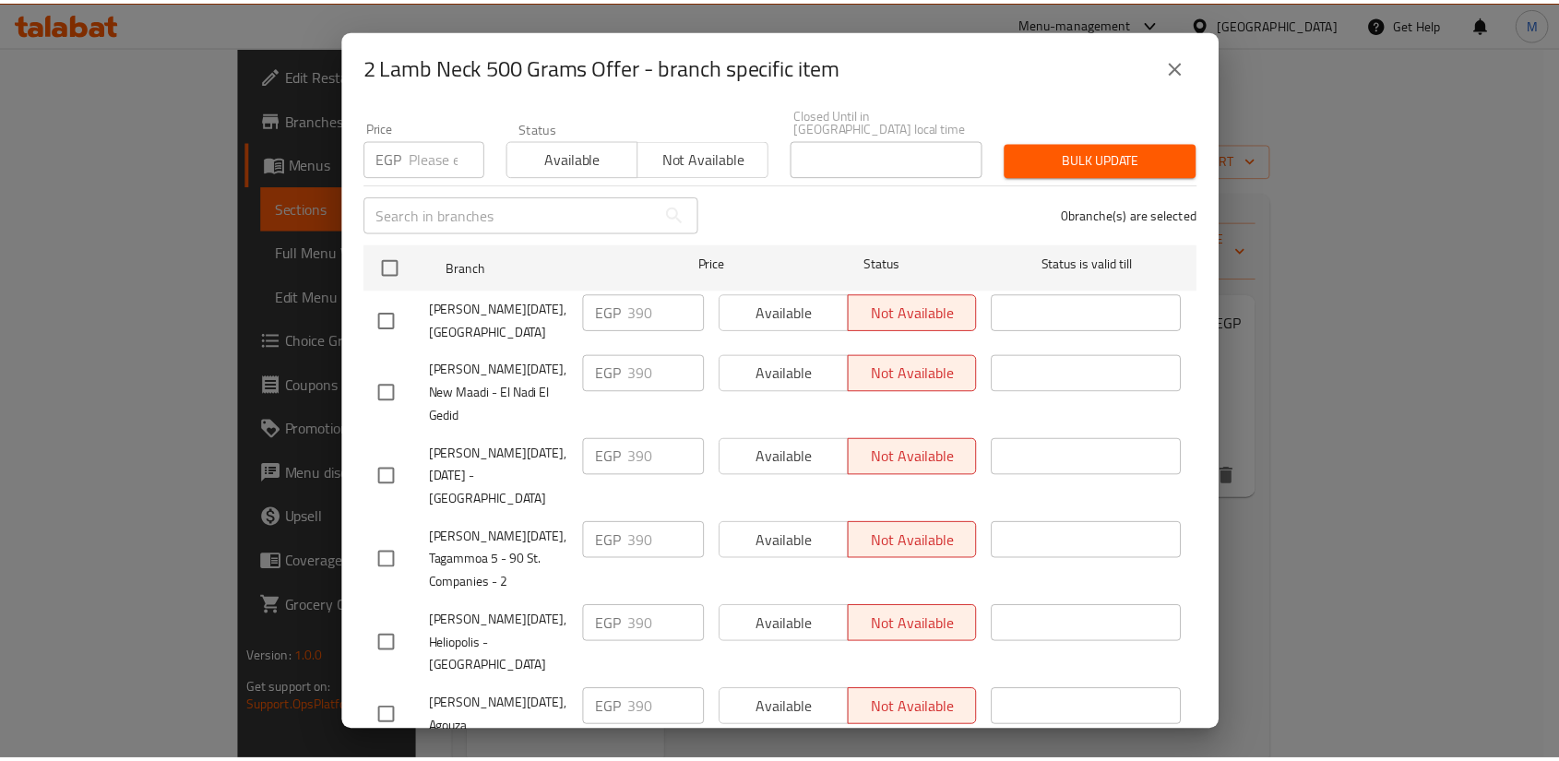
scroll to position [0, 0]
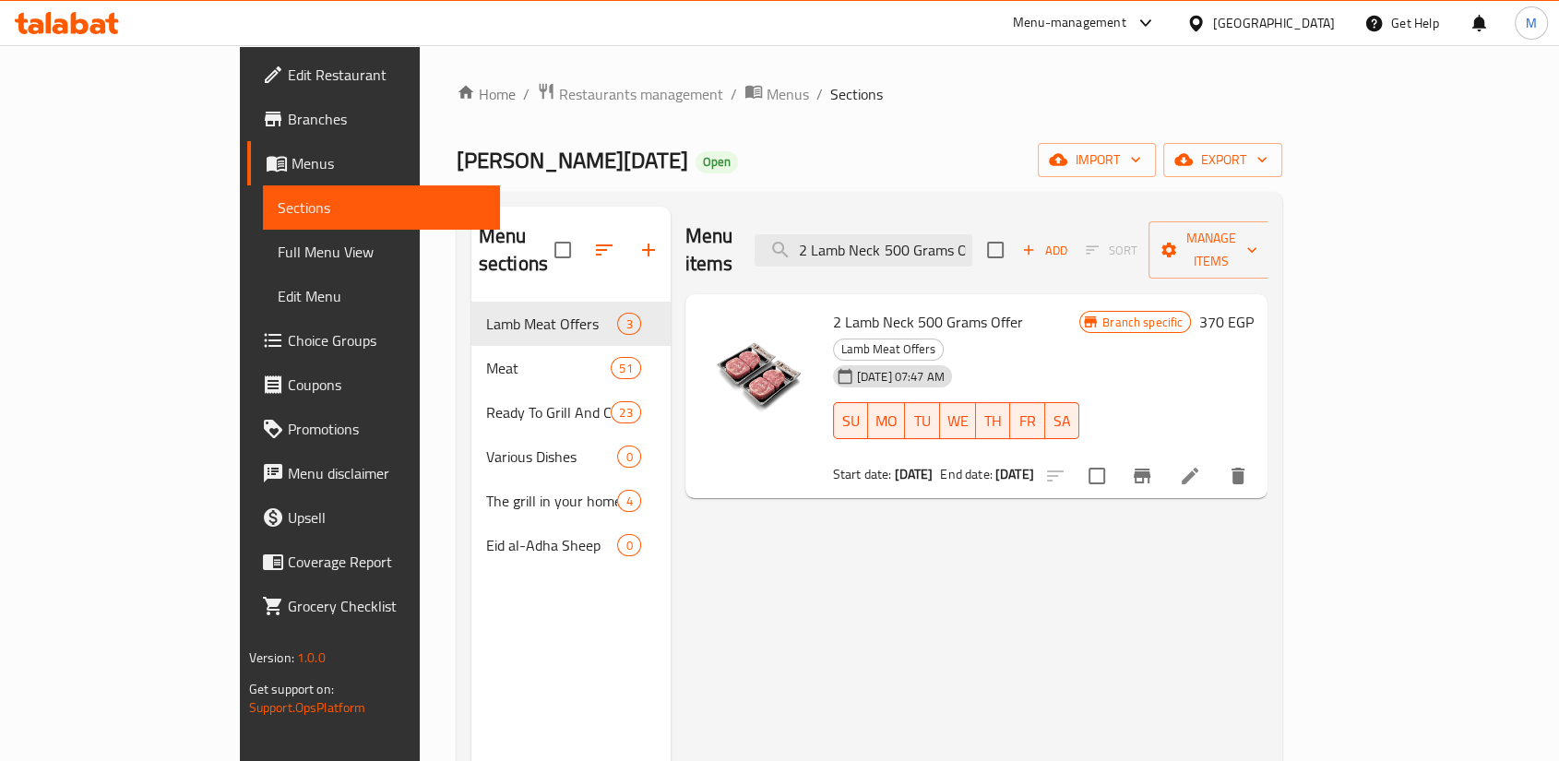
click at [1269, 496] on div "Menu items 2 Lamb Neck 500 Grams Offer Add Sort Manage items 2 Lamb Neck 500 Gr…" at bounding box center [970, 587] width 598 height 761
